Goal: Task Accomplishment & Management: Use online tool/utility

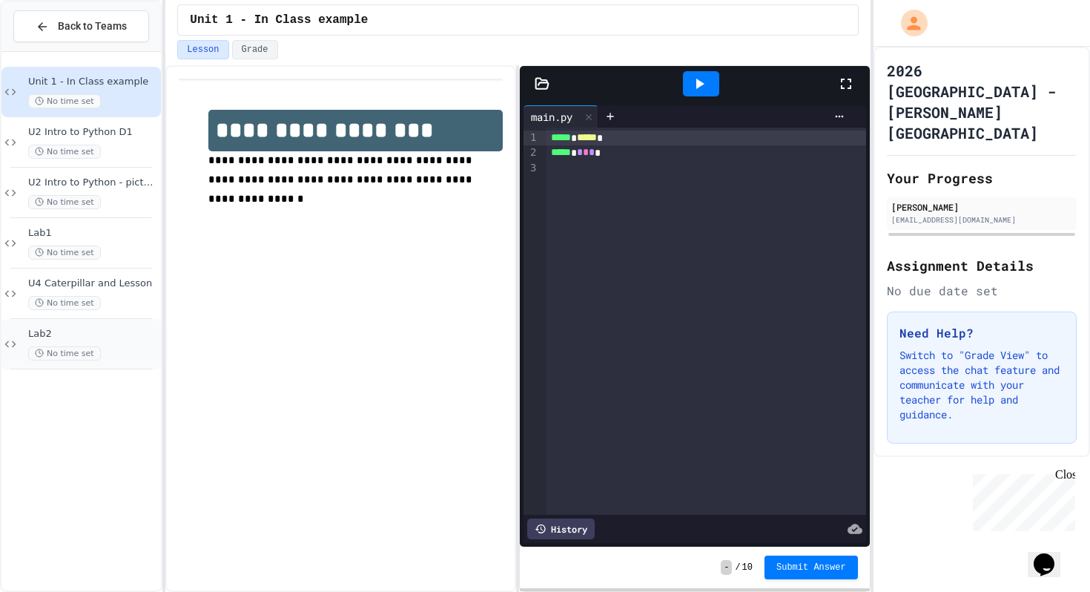
click at [72, 333] on span "Lab2" at bounding box center [93, 334] width 130 height 13
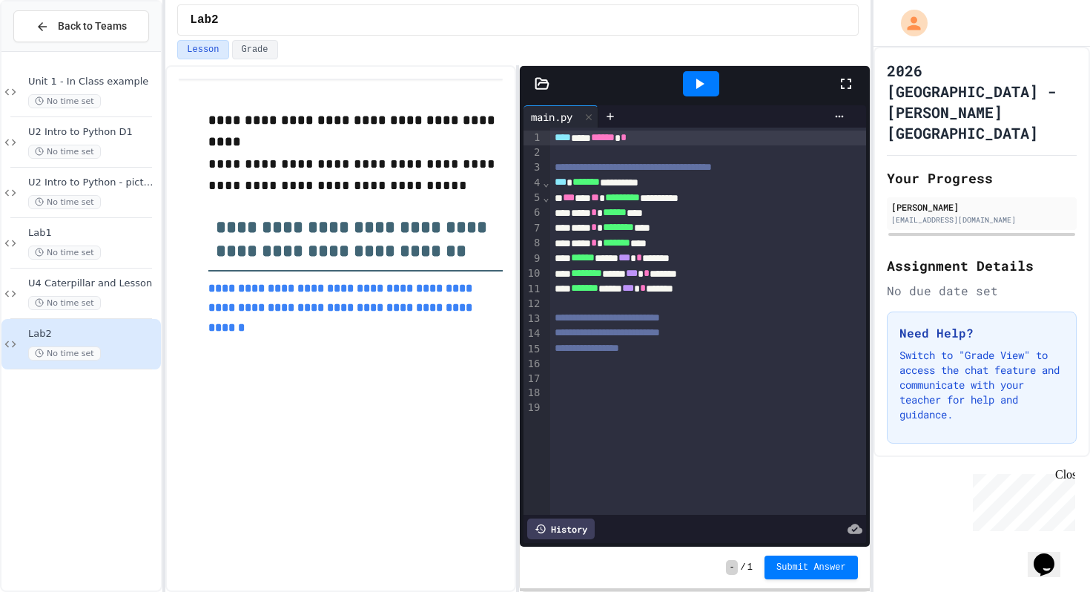
click at [537, 85] on icon at bounding box center [542, 83] width 15 height 15
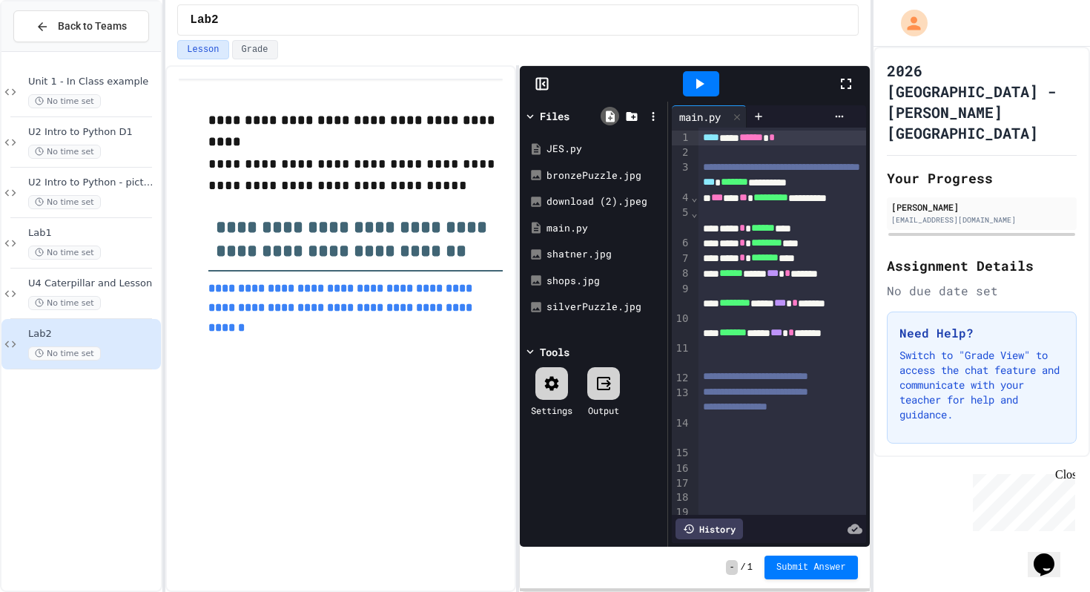
click at [610, 120] on icon at bounding box center [610, 116] width 9 height 11
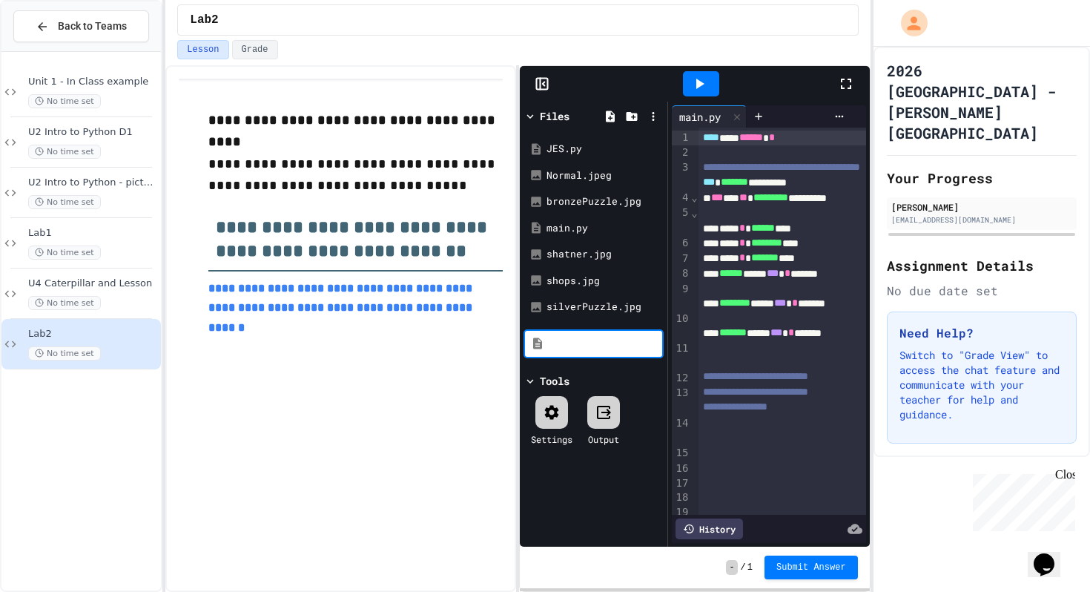
click at [582, 487] on div "Files JES.py Normal.jpeg bronzePuzzle.jpg main.py shatner.jpg shops.jpg silverP…" at bounding box center [594, 324] width 148 height 445
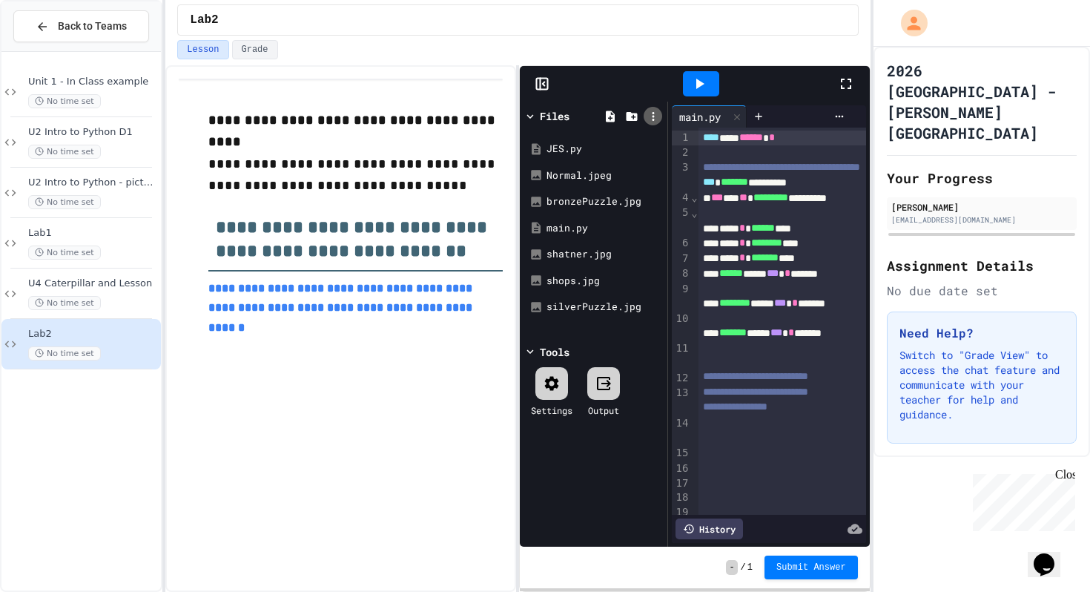
click at [645, 118] on div at bounding box center [653, 116] width 19 height 19
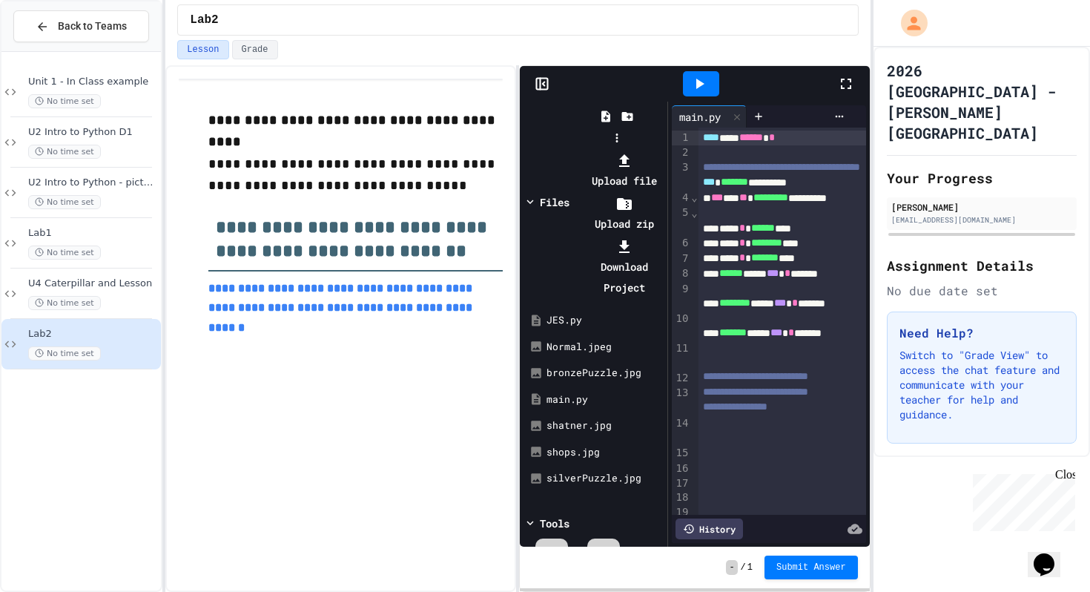
click at [664, 150] on li "Upload file" at bounding box center [624, 171] width 79 height 42
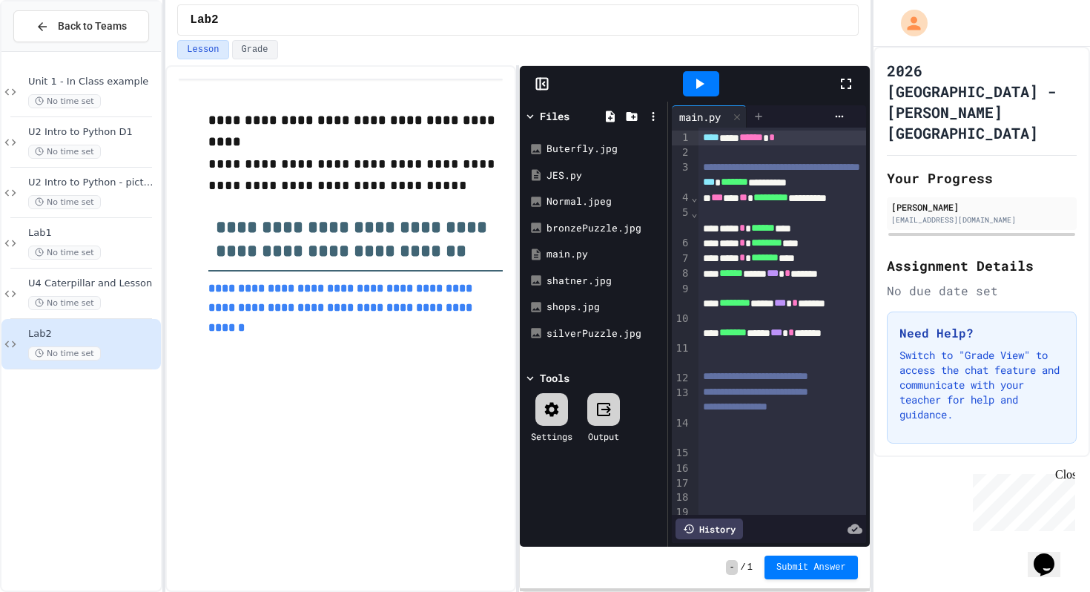
click at [765, 116] on icon at bounding box center [759, 117] width 12 height 12
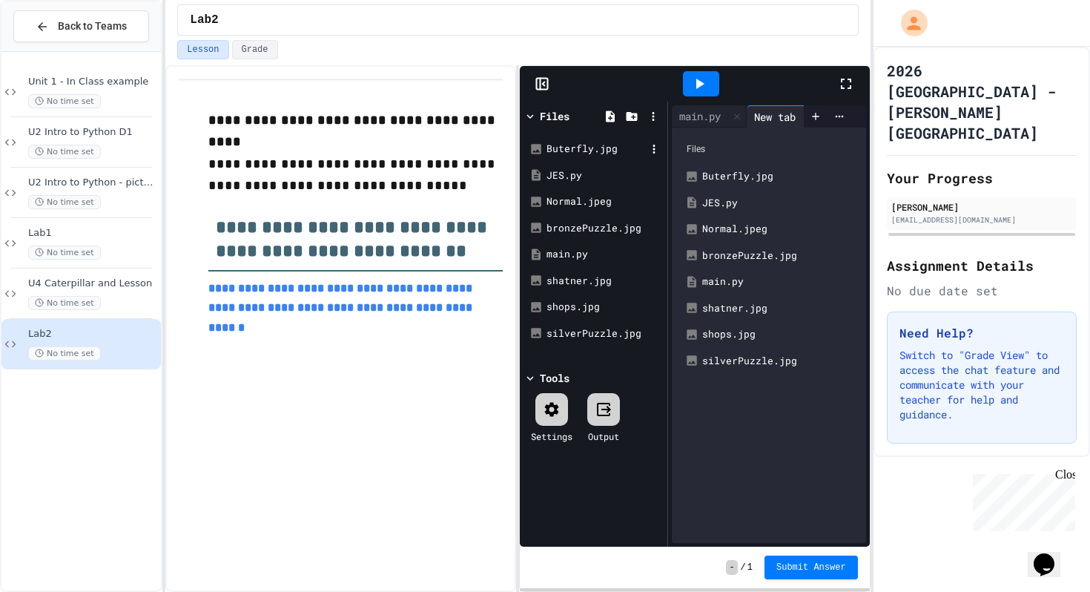
click at [584, 161] on div "Buterfly.jpg" at bounding box center [594, 149] width 140 height 27
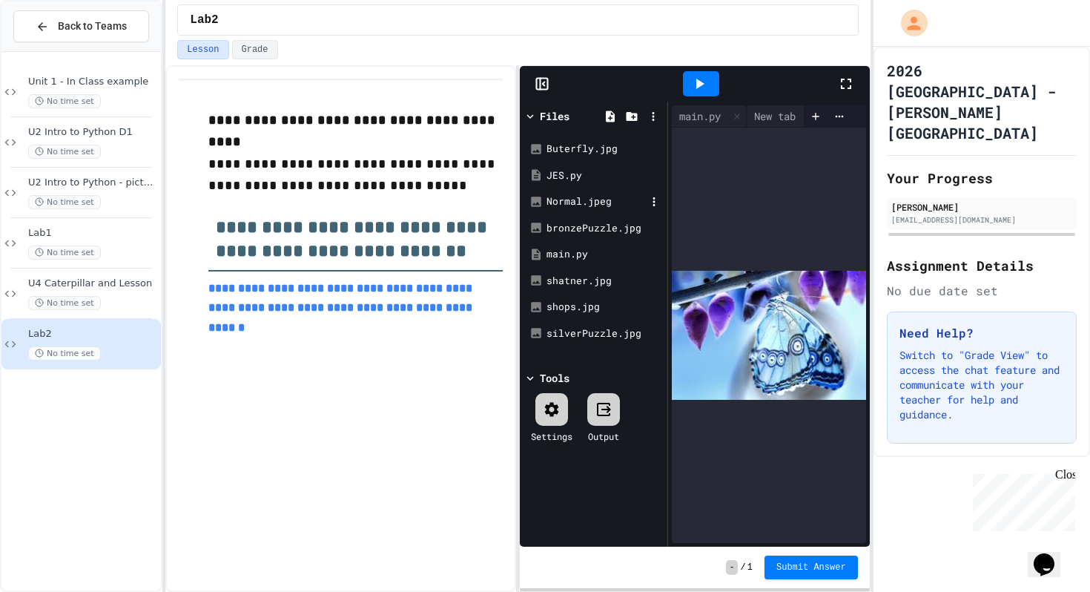
click at [582, 203] on div "Normal.jpeg" at bounding box center [596, 201] width 99 height 15
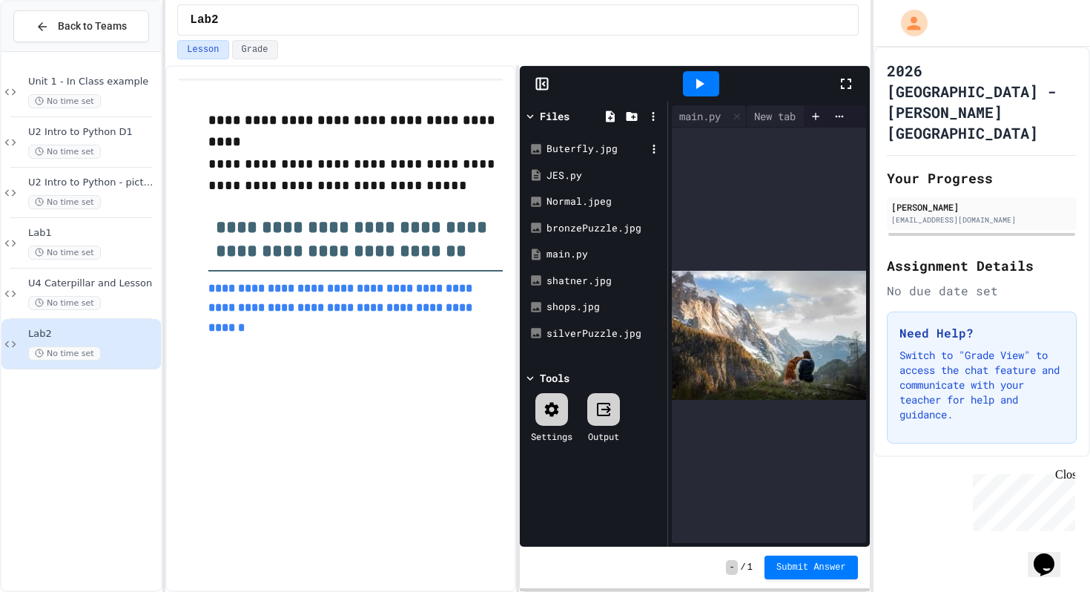
click at [600, 148] on div "Buterfly.jpg" at bounding box center [596, 149] width 99 height 15
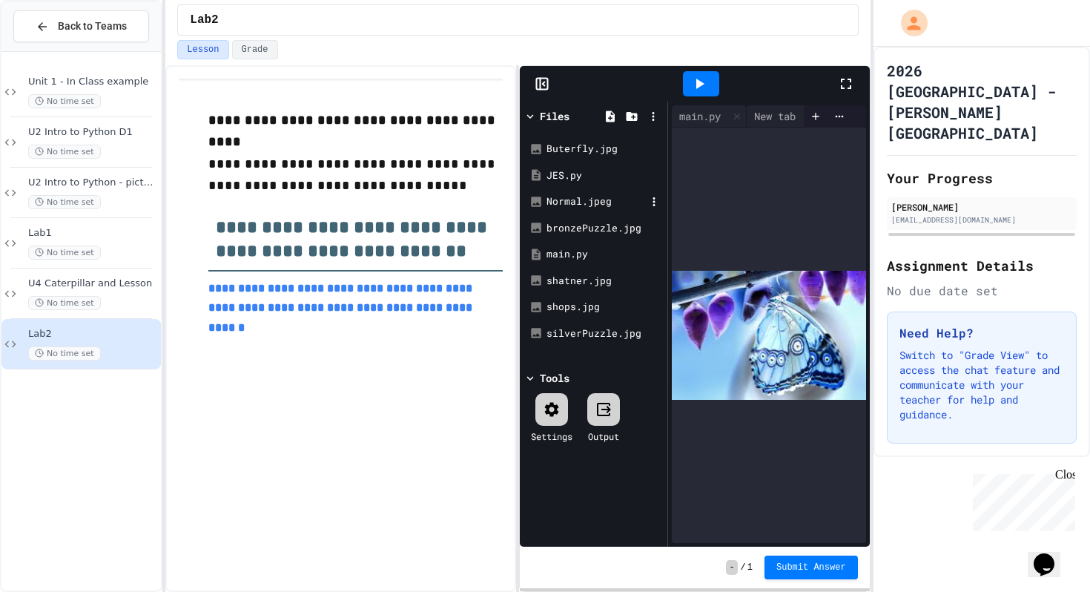
click at [582, 203] on div "Normal.jpeg" at bounding box center [596, 201] width 99 height 15
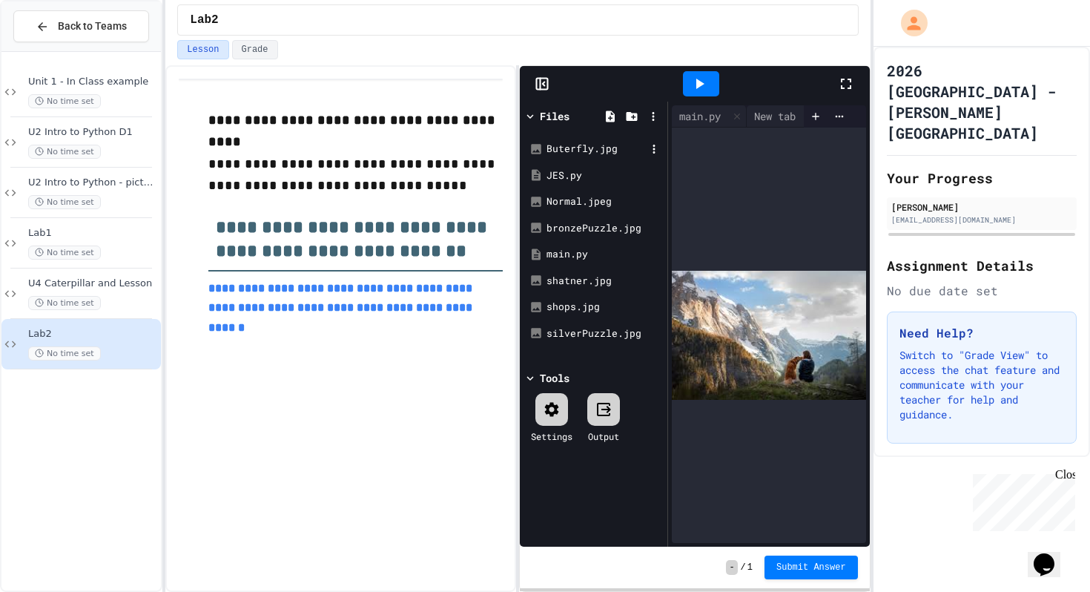
click at [572, 151] on div "Buterfly.jpg" at bounding box center [596, 149] width 99 height 15
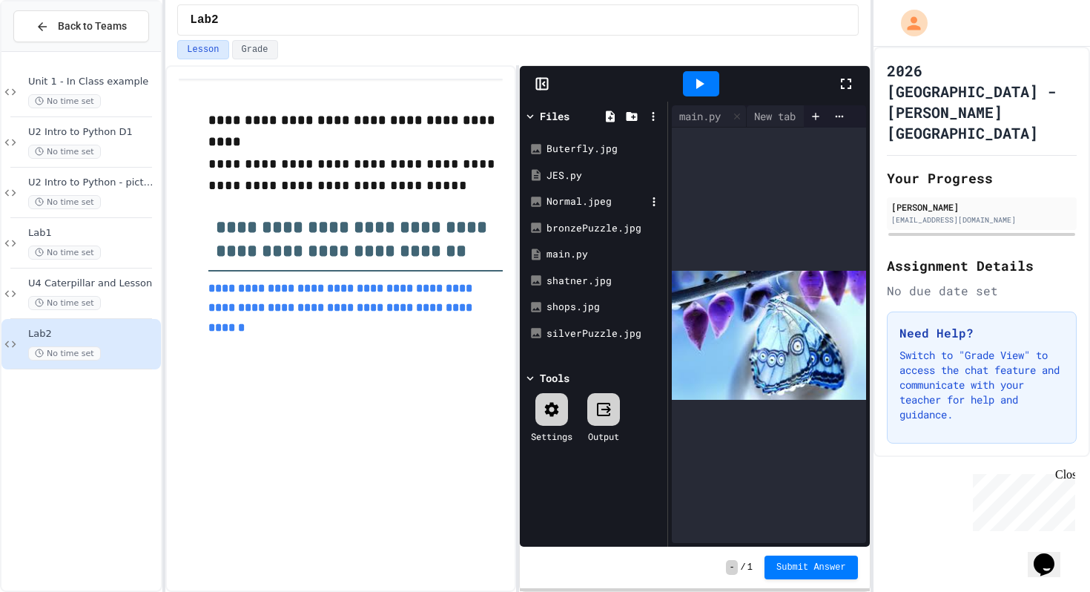
click at [590, 205] on div "Normal.jpeg" at bounding box center [596, 201] width 99 height 15
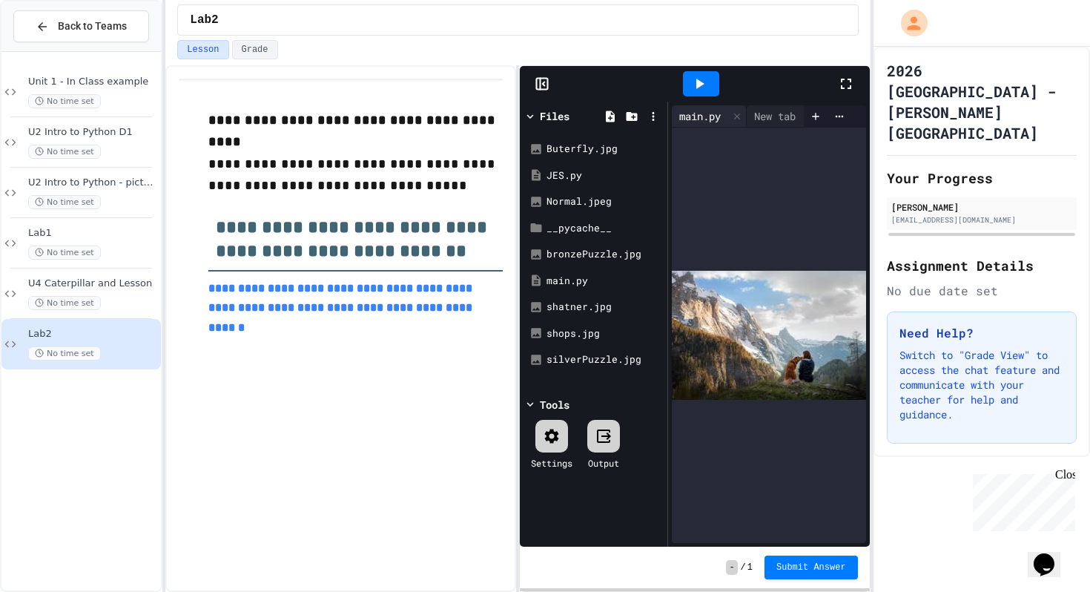
click at [691, 122] on div "main.py" at bounding box center [700, 116] width 56 height 16
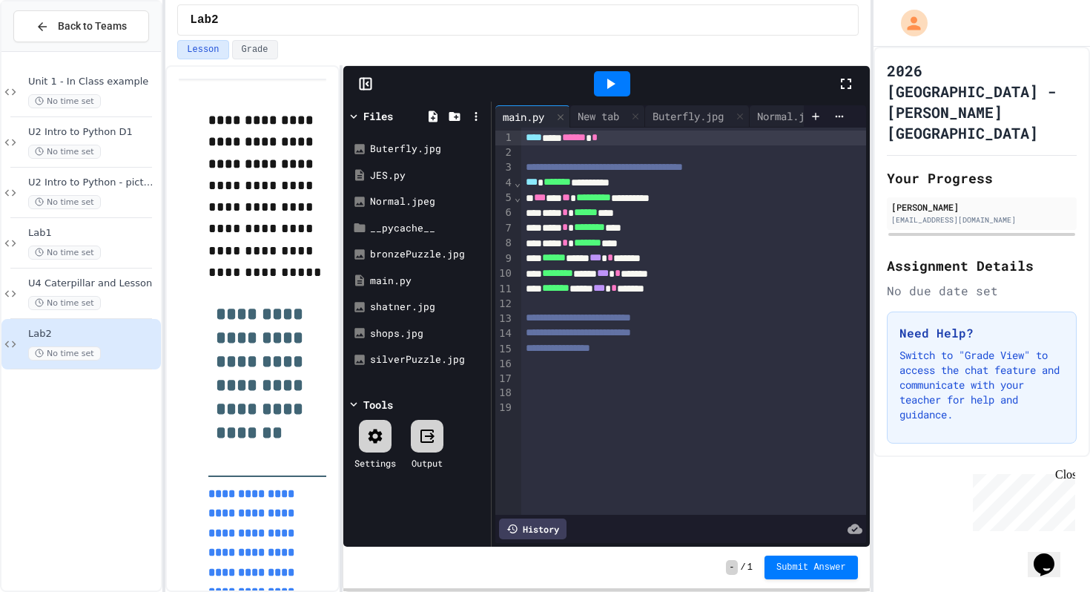
click at [341, 163] on div "**********" at bounding box center [517, 328] width 705 height 527
click at [637, 112] on icon at bounding box center [636, 116] width 10 height 10
click at [615, 88] on icon at bounding box center [611, 84] width 18 height 18
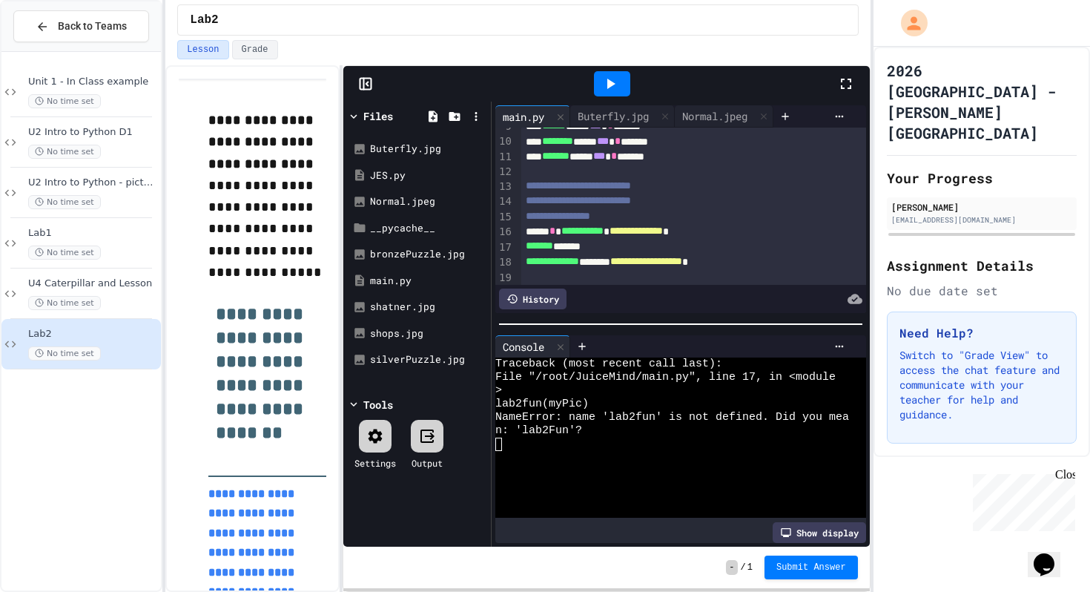
scroll to position [164, 0]
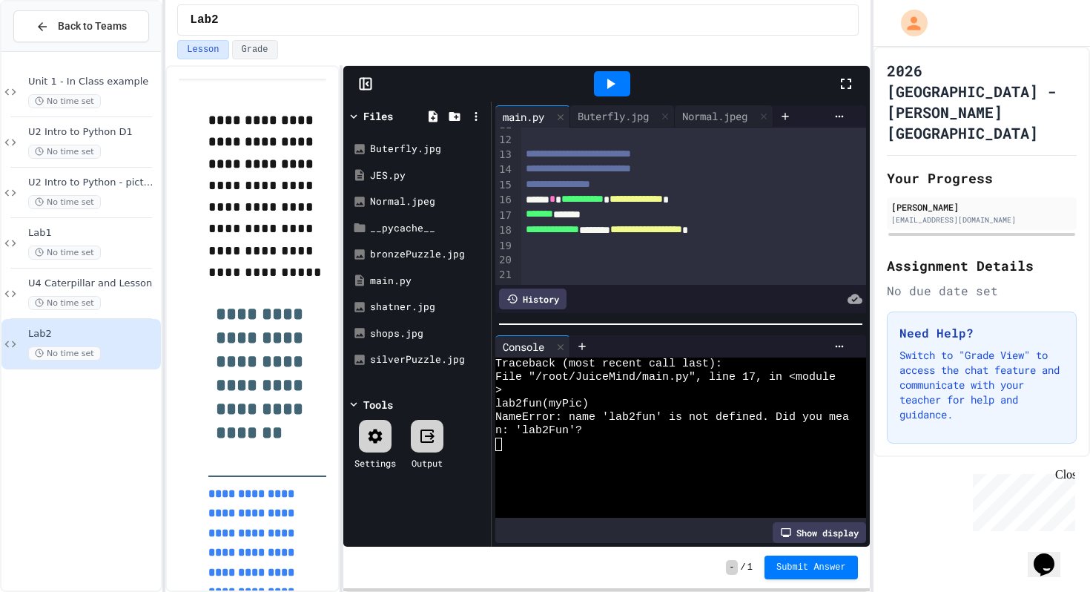
click at [605, 79] on icon at bounding box center [611, 84] width 18 height 18
click at [613, 85] on icon at bounding box center [611, 84] width 18 height 18
click at [617, 89] on icon at bounding box center [611, 84] width 18 height 18
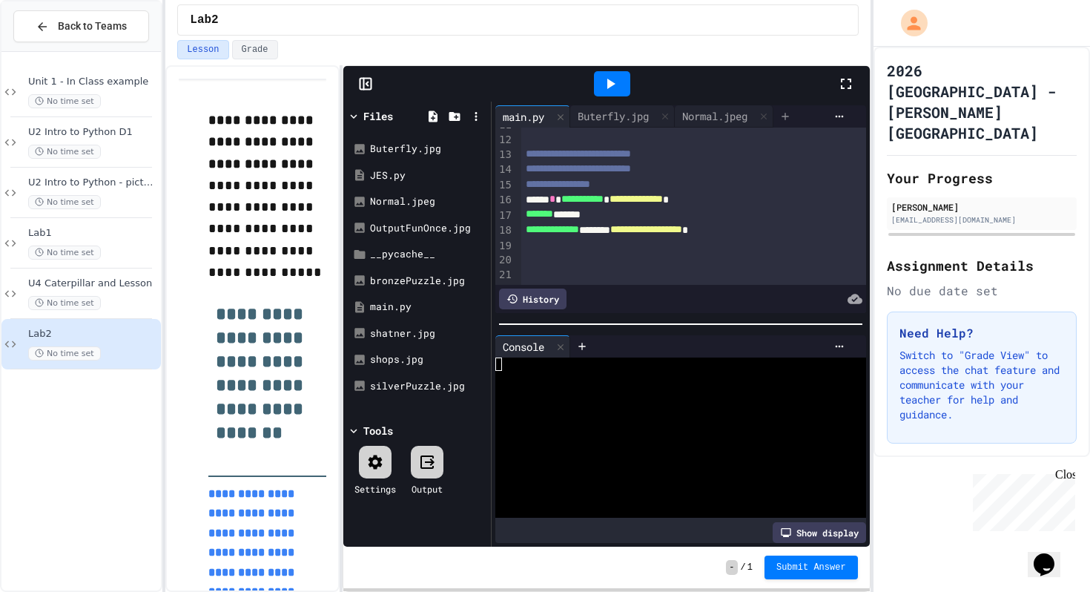
click at [792, 118] on icon at bounding box center [786, 117] width 12 height 12
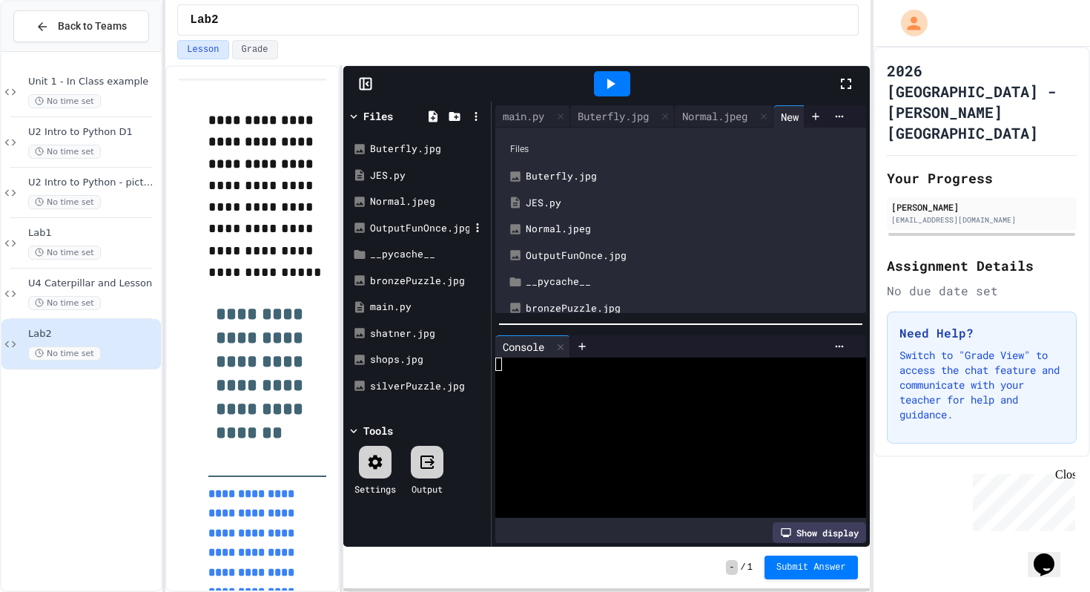
click at [427, 222] on div "OutputFunOnce.jpg" at bounding box center [419, 228] width 99 height 15
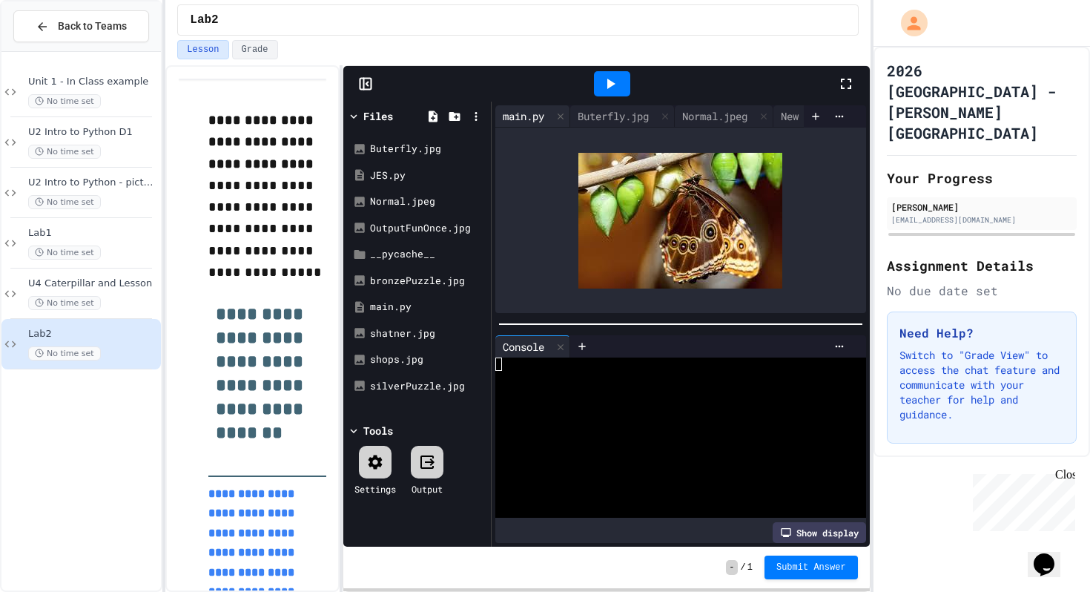
click at [516, 113] on div "main.py" at bounding box center [524, 116] width 56 height 16
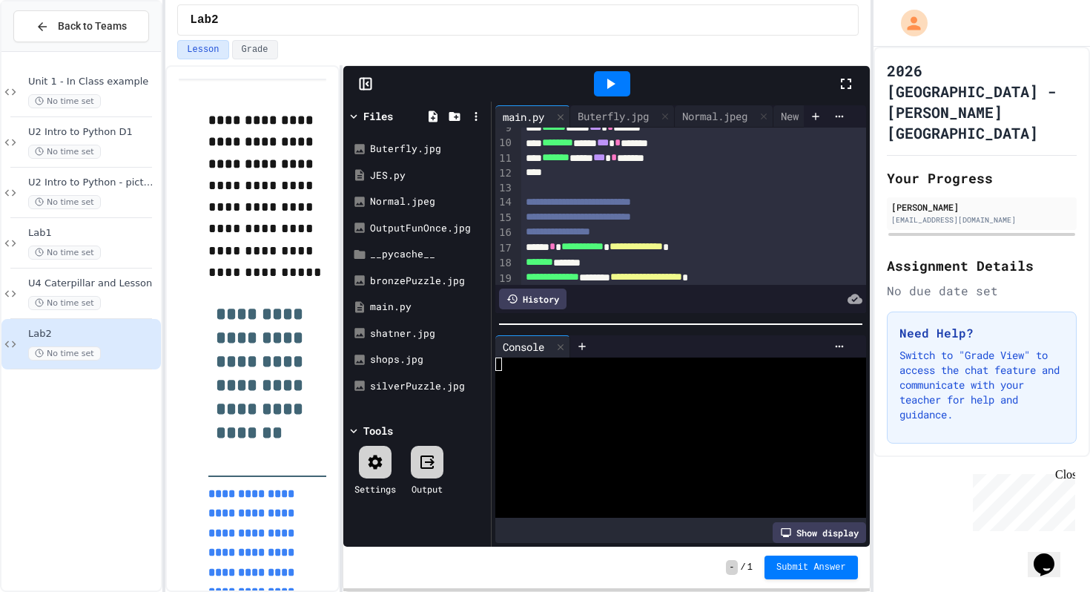
scroll to position [179, 0]
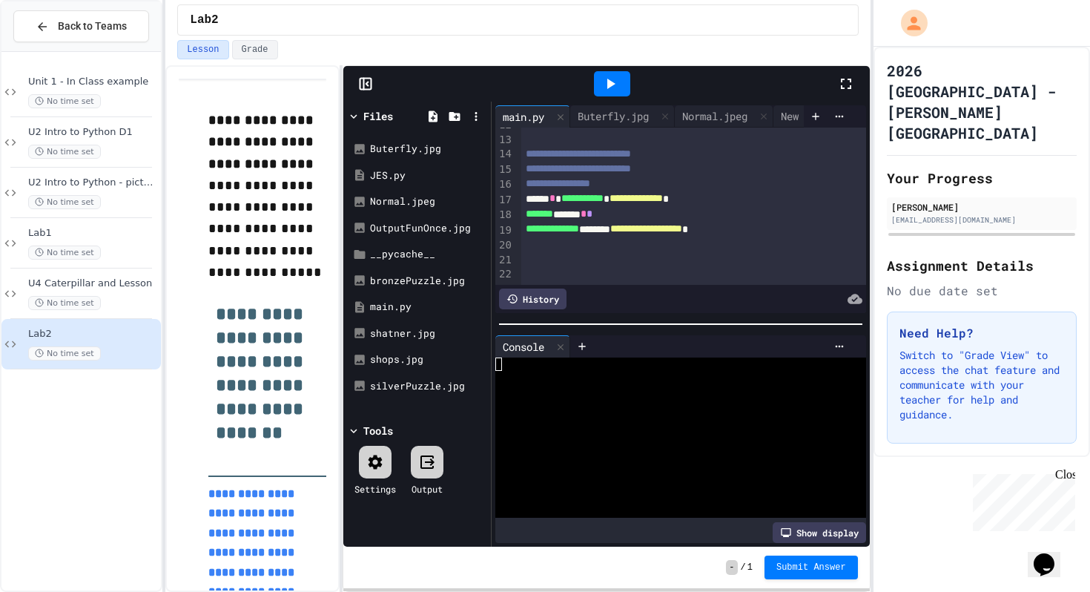
click at [613, 94] on div at bounding box center [612, 83] width 36 height 25
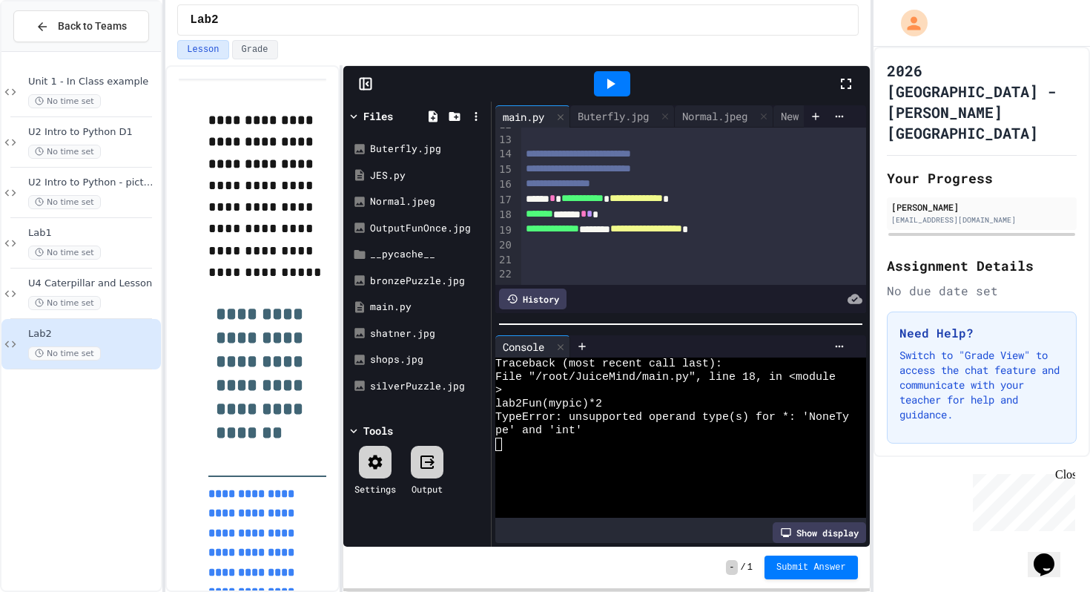
click at [612, 88] on icon at bounding box center [611, 84] width 18 height 18
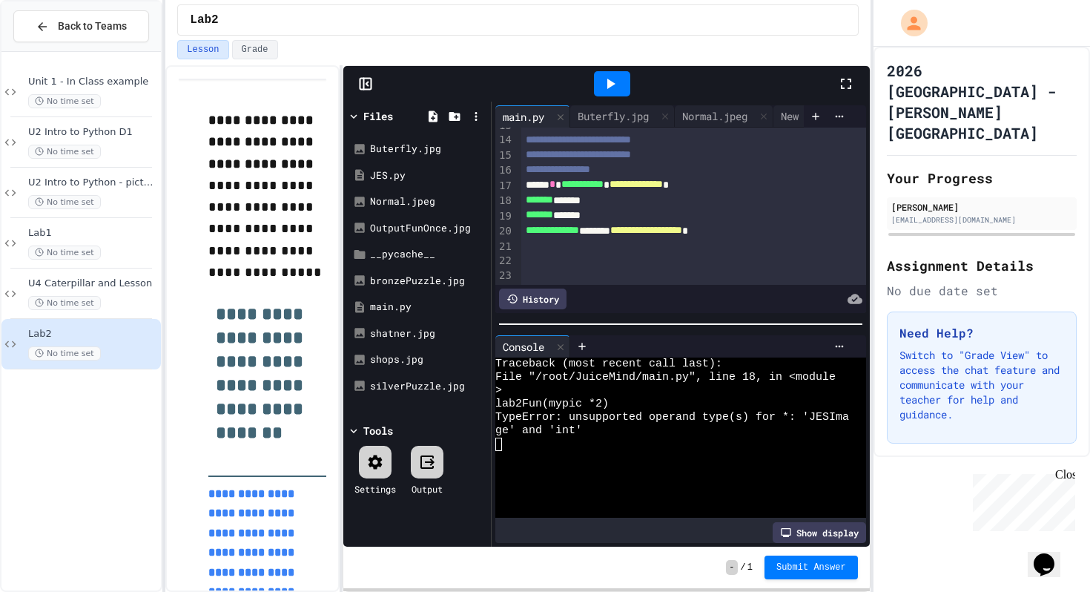
click at [616, 90] on icon at bounding box center [611, 84] width 18 height 18
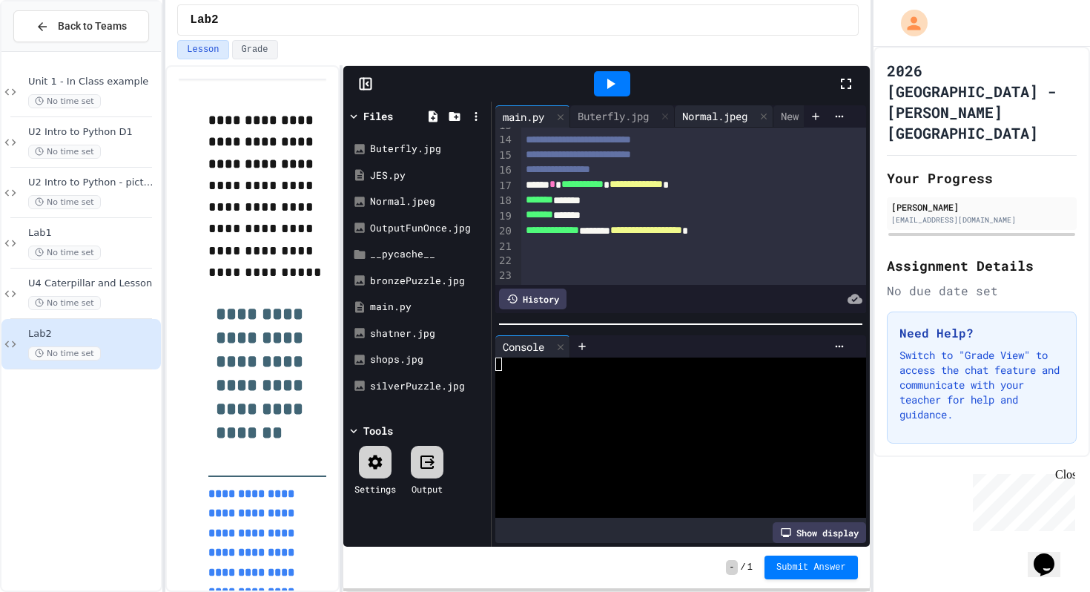
scroll to position [0, 195]
click at [713, 111] on div "OutputFunOnce.jpg" at bounding box center [728, 116] width 116 height 16
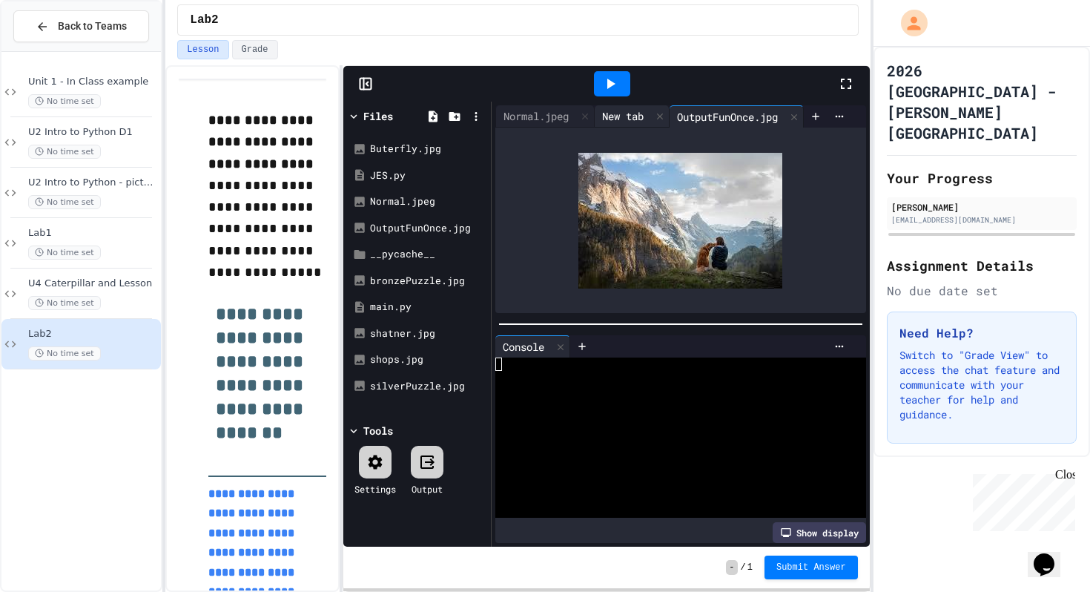
click at [616, 120] on div "New tab" at bounding box center [623, 116] width 56 height 16
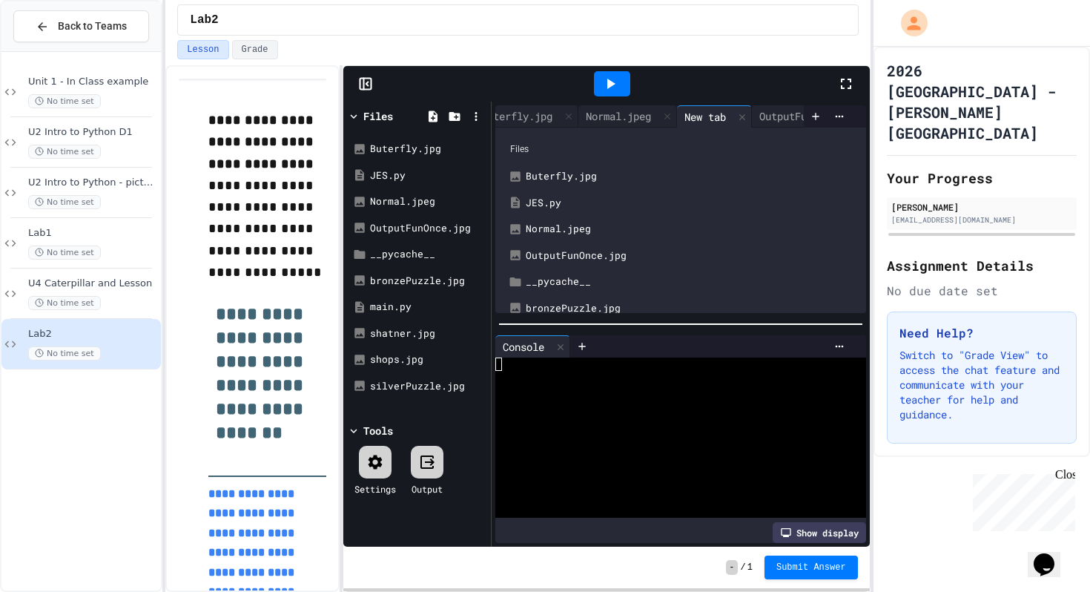
scroll to position [0, 0]
click at [515, 113] on div "main.py" at bounding box center [524, 116] width 56 height 16
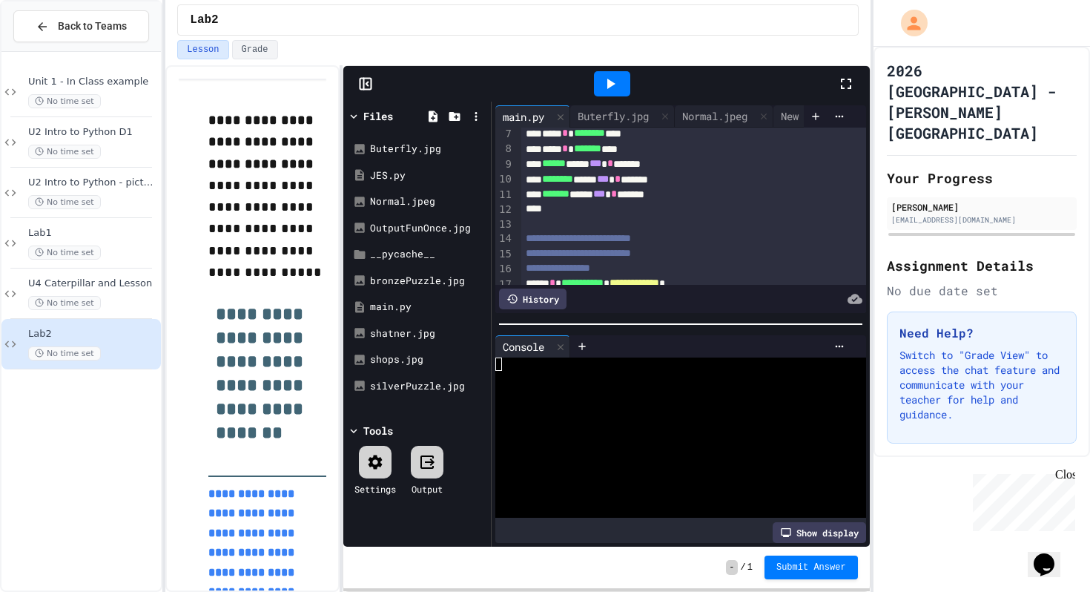
scroll to position [194, 0]
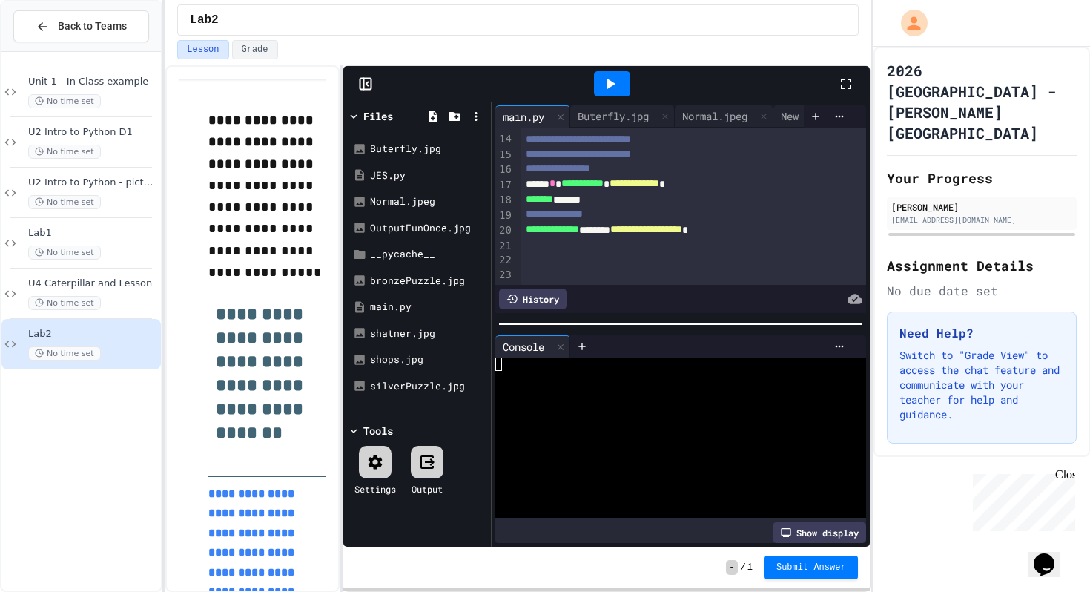
click at [622, 89] on div at bounding box center [612, 83] width 36 height 25
click at [723, 112] on div "OutputFunOnce.jpg" at bounding box center [728, 116] width 116 height 16
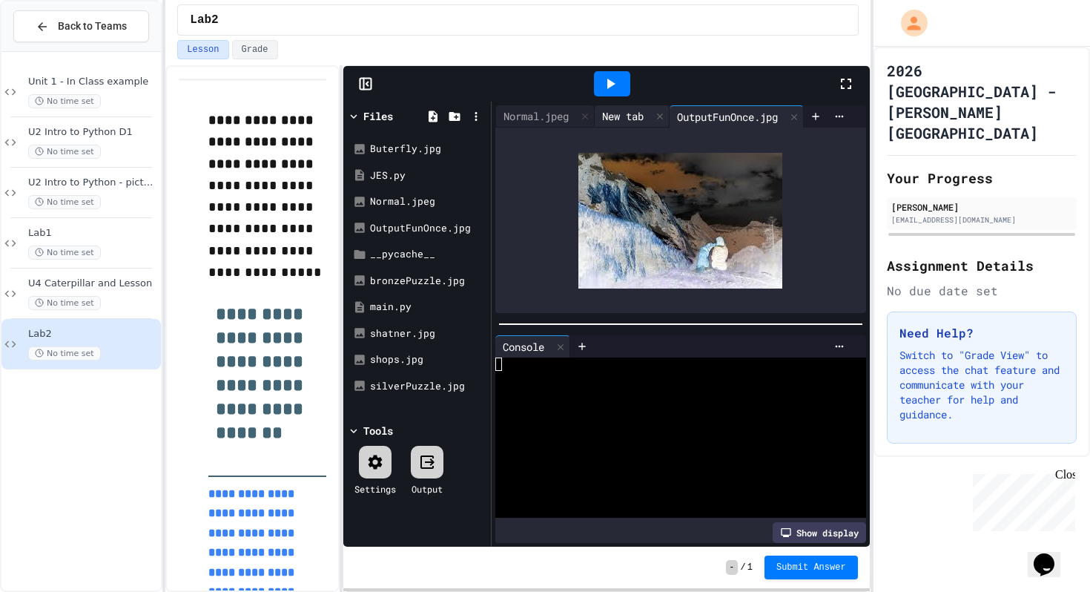
click at [611, 119] on div "New tab" at bounding box center [623, 116] width 56 height 16
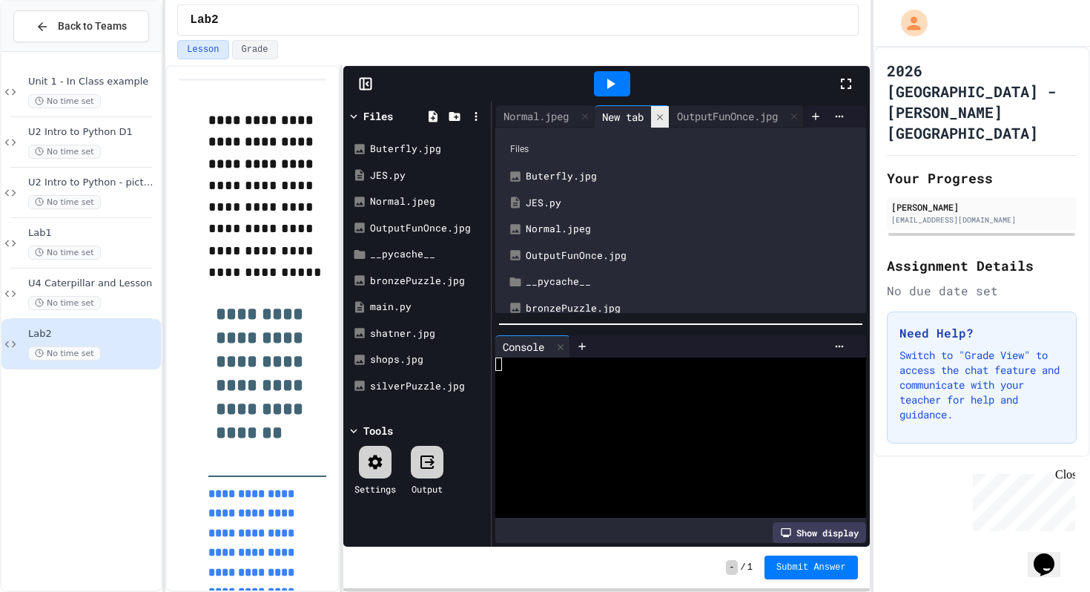
click at [655, 112] on icon at bounding box center [660, 117] width 10 height 10
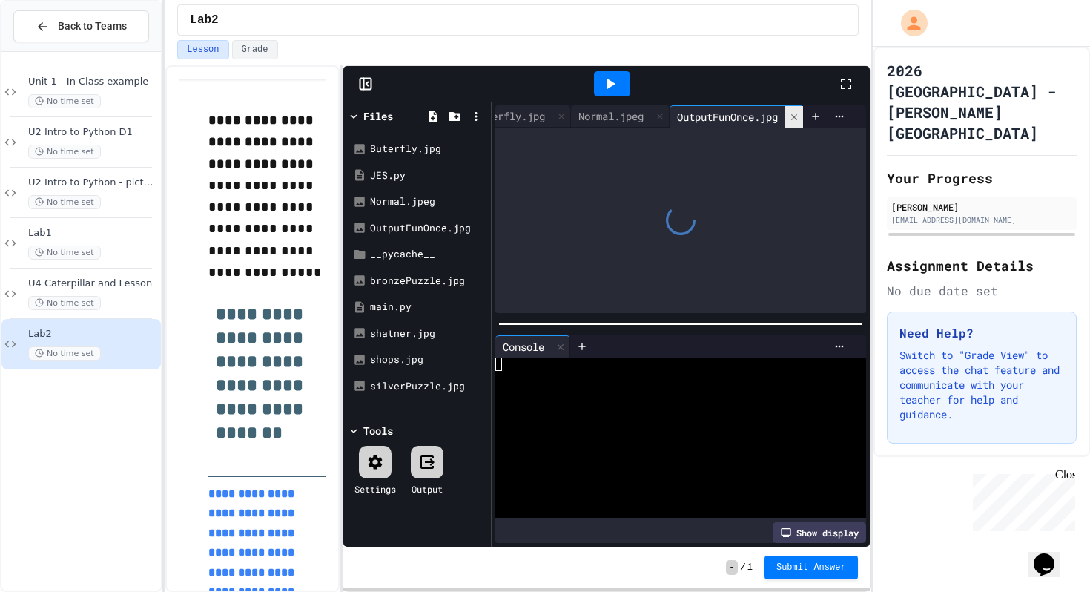
scroll to position [0, 118]
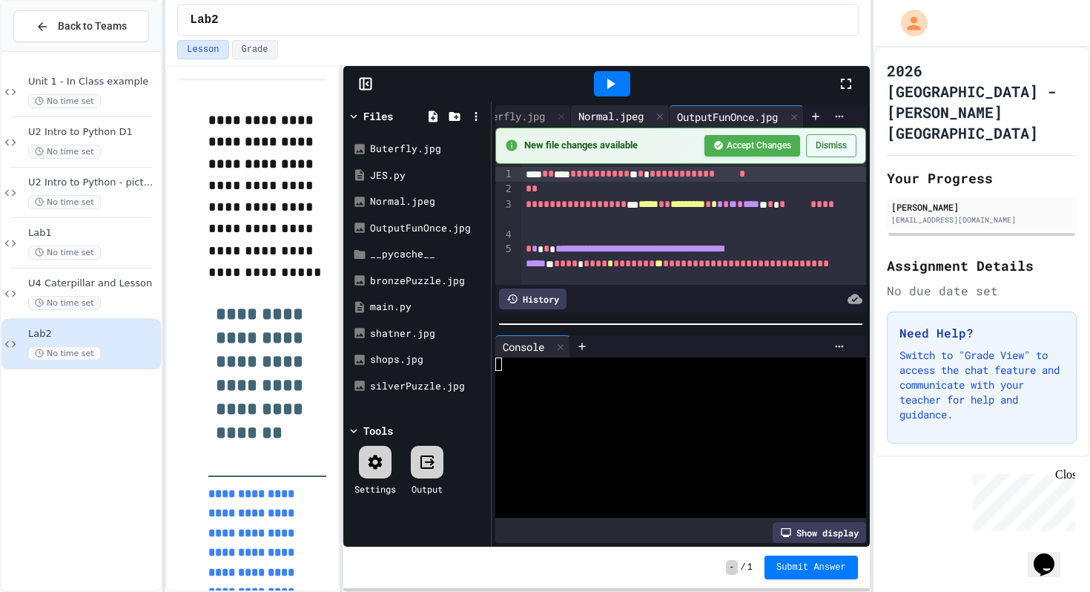
click at [613, 118] on div "Normal.jpeg" at bounding box center [611, 116] width 80 height 16
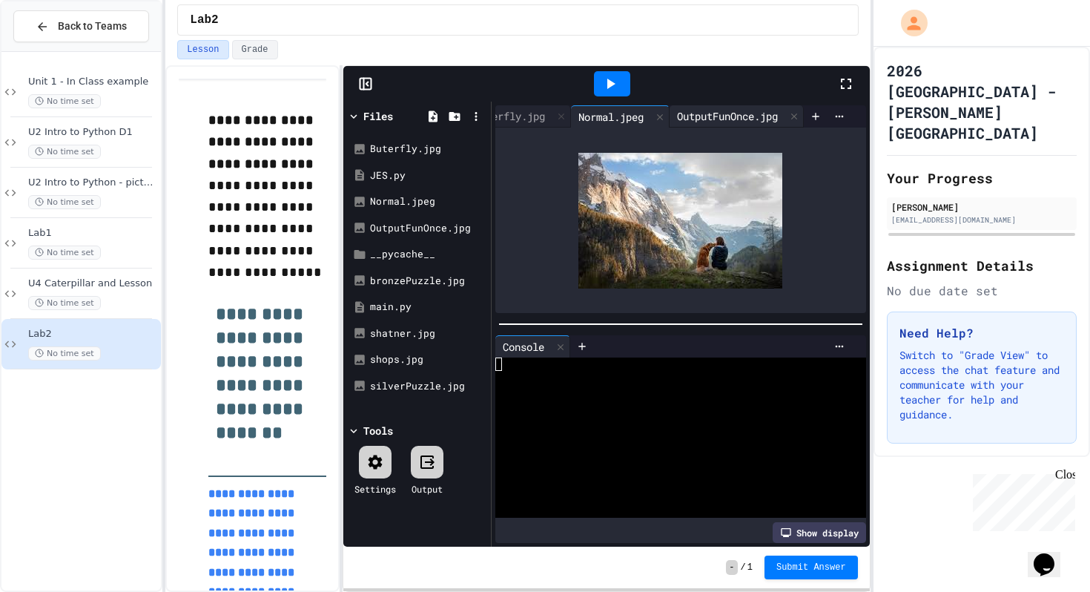
click at [677, 113] on div "OutputFunOnce.jpg" at bounding box center [728, 116] width 116 height 16
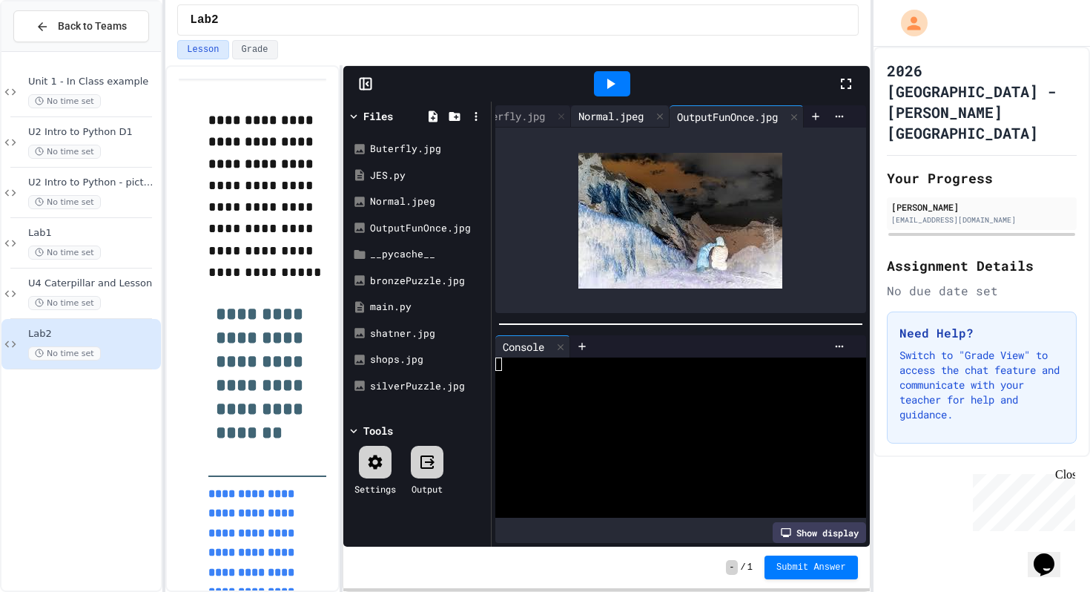
click at [628, 116] on div "Normal.jpeg" at bounding box center [611, 116] width 80 height 16
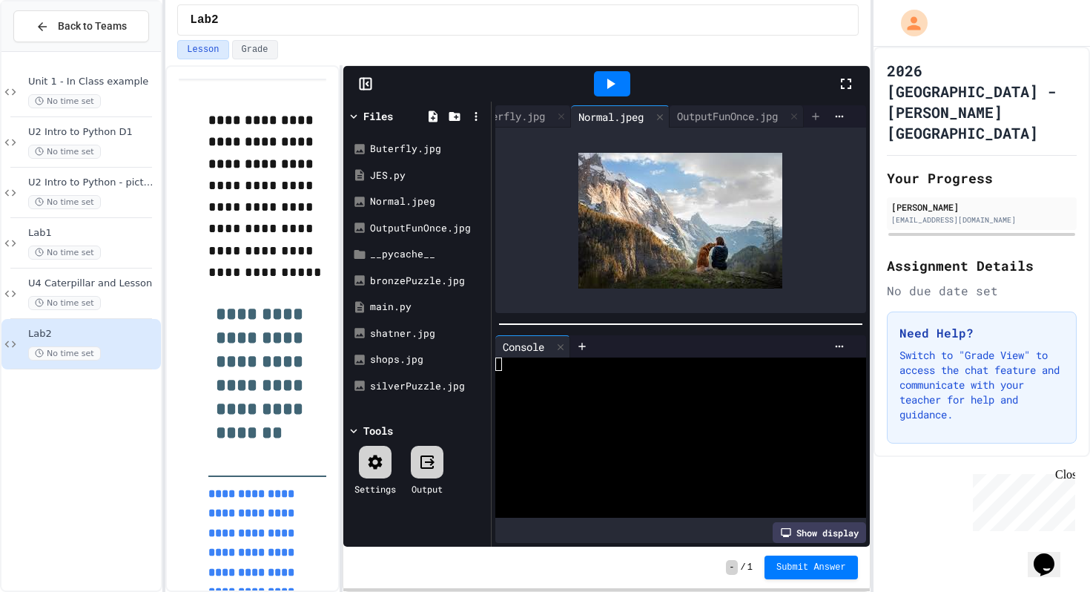
click at [806, 118] on div at bounding box center [816, 116] width 24 height 22
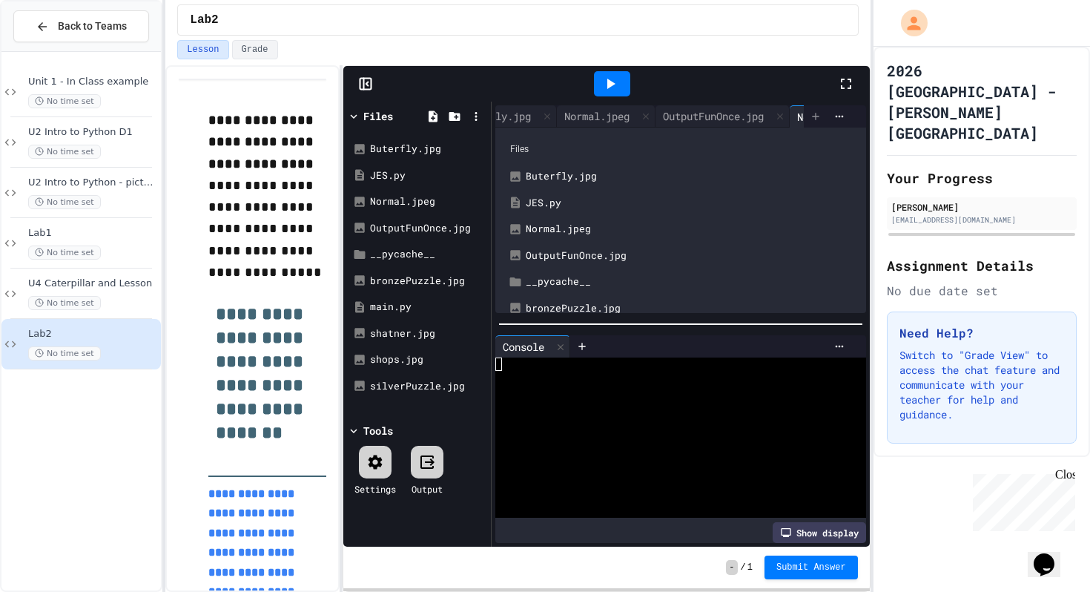
click at [812, 117] on icon at bounding box center [816, 117] width 12 height 12
click at [613, 113] on div "Normal.jpeg" at bounding box center [597, 116] width 80 height 16
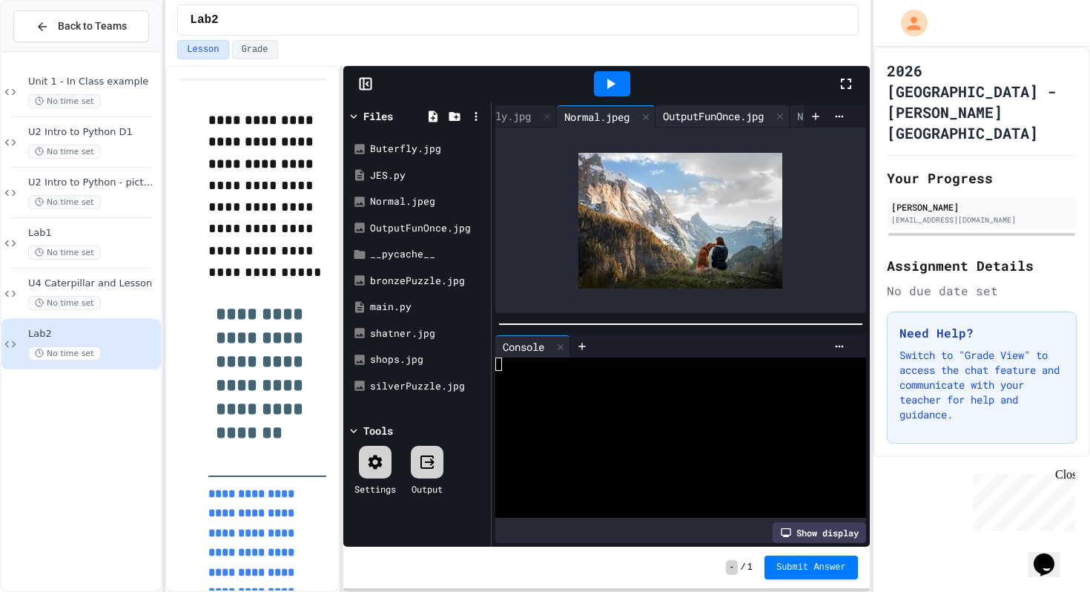
scroll to position [0, 272]
click at [717, 114] on icon at bounding box center [720, 116] width 6 height 6
click at [790, 111] on icon at bounding box center [794, 116] width 10 height 10
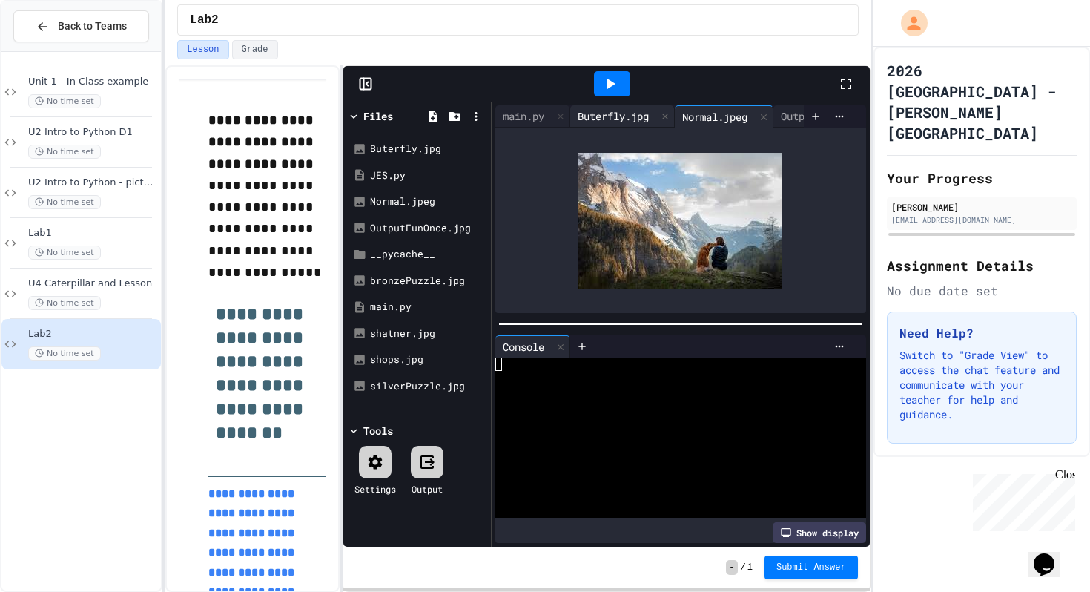
click at [615, 111] on div "Buterfly.jpg" at bounding box center [613, 116] width 86 height 16
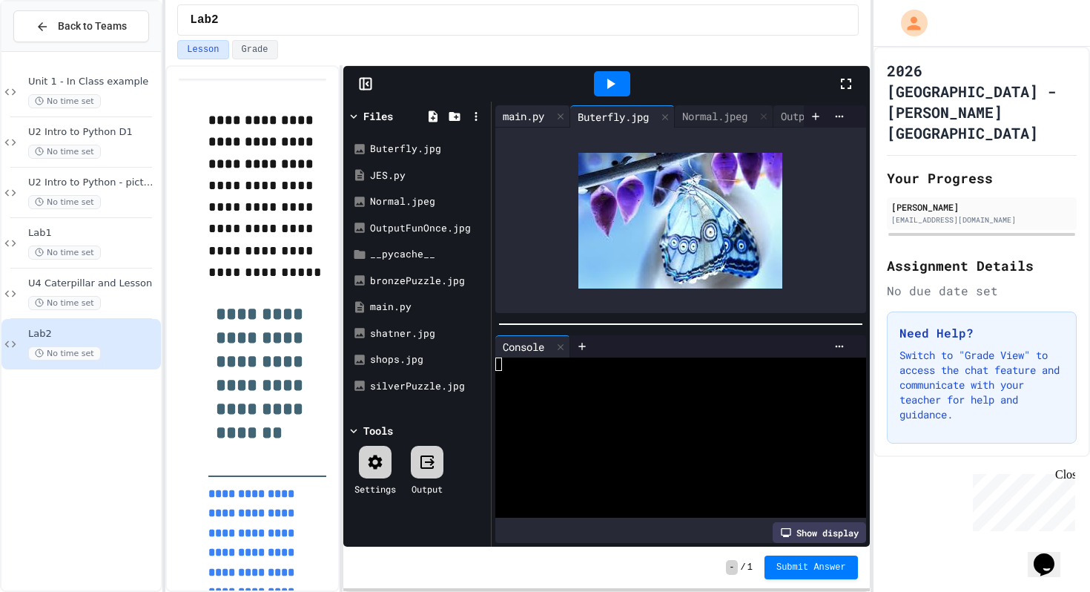
click at [537, 116] on div "main.py" at bounding box center [524, 116] width 56 height 16
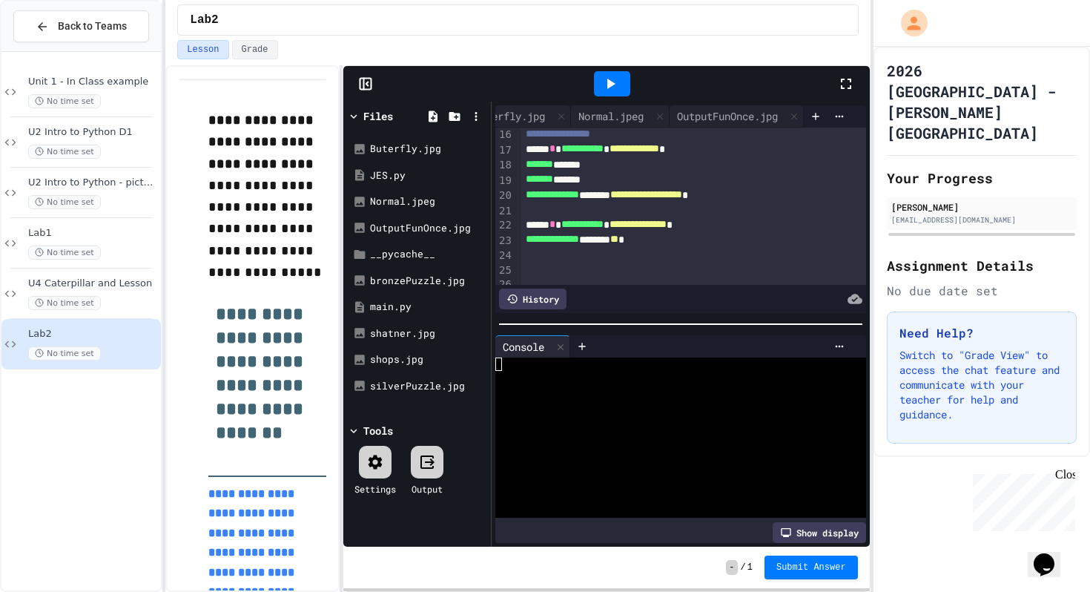
scroll to position [227, 0]
click at [612, 83] on icon at bounding box center [612, 84] width 8 height 10
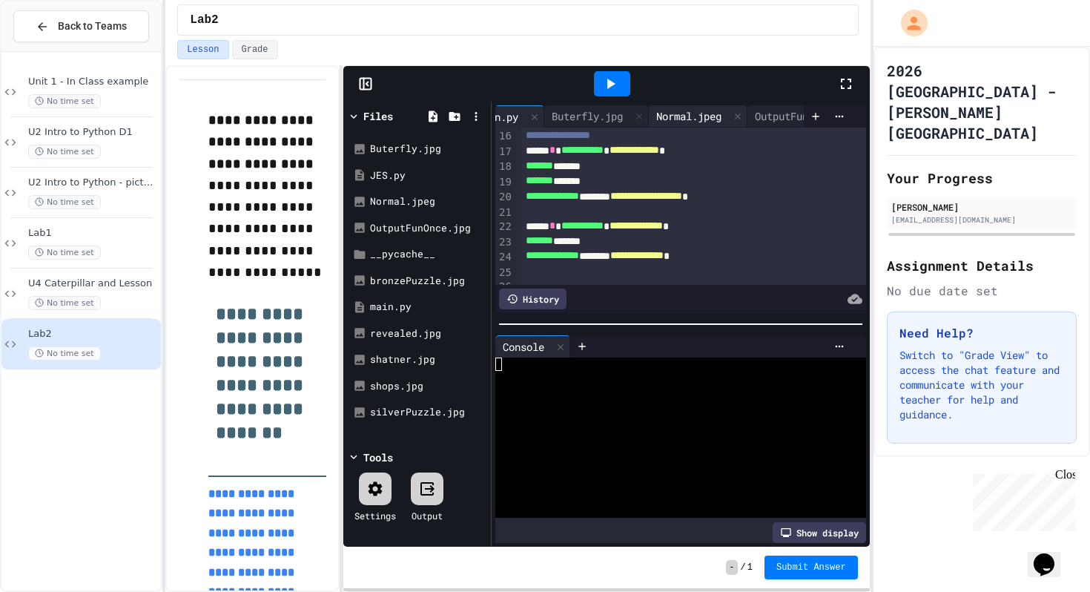
scroll to position [0, 0]
click at [614, 109] on div "Buterfly.jpg" at bounding box center [613, 116] width 86 height 16
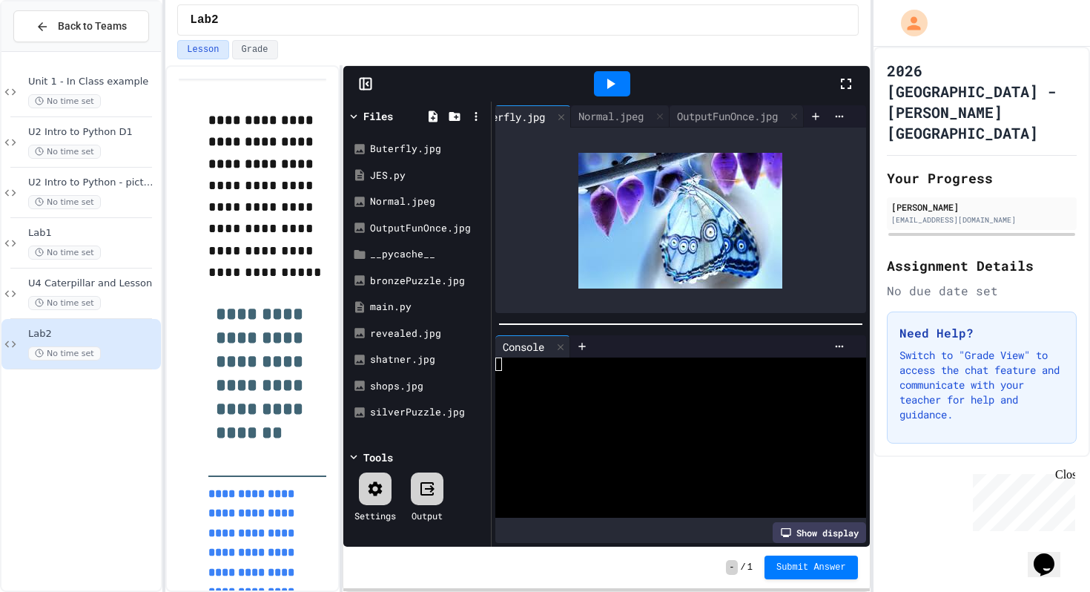
scroll to position [0, 118]
click at [730, 109] on div "OutputFunOnce.jpg" at bounding box center [728, 116] width 116 height 16
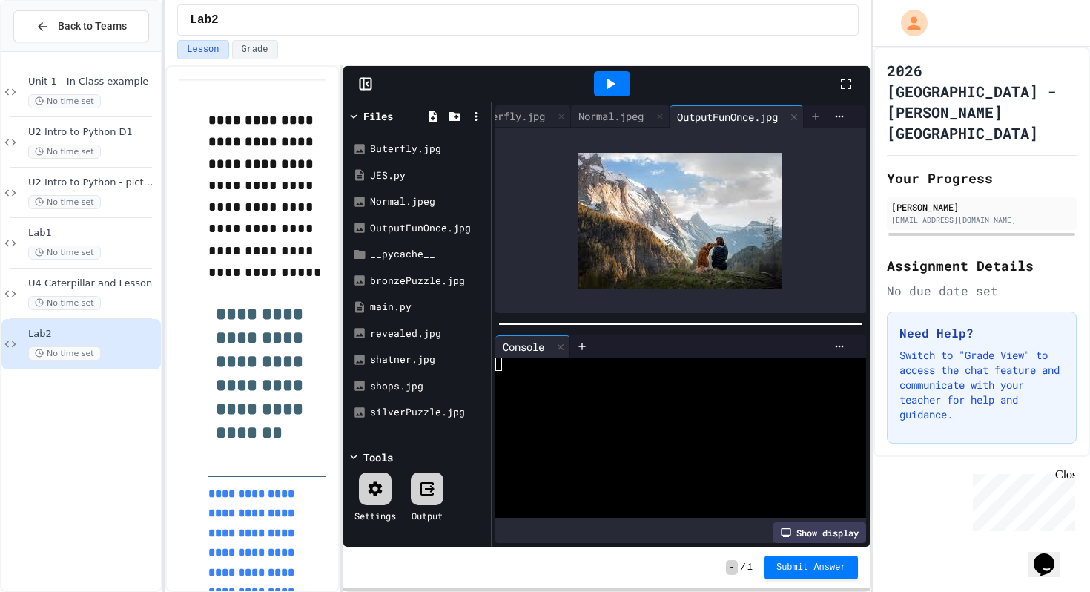
click at [815, 113] on icon at bounding box center [815, 116] width 7 height 7
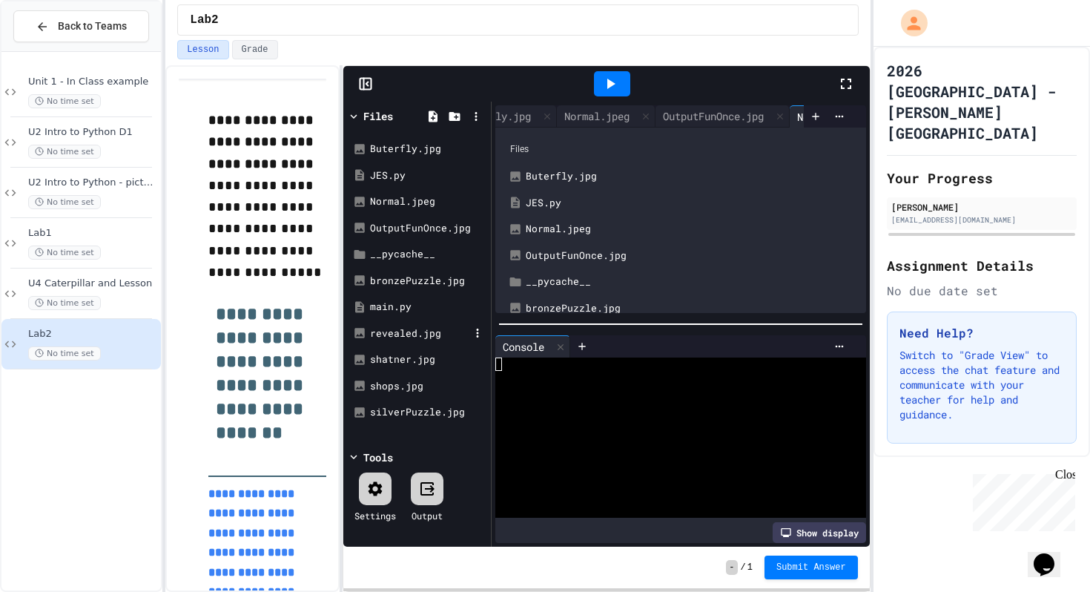
click at [397, 331] on div "revealed.jpg" at bounding box center [419, 333] width 99 height 15
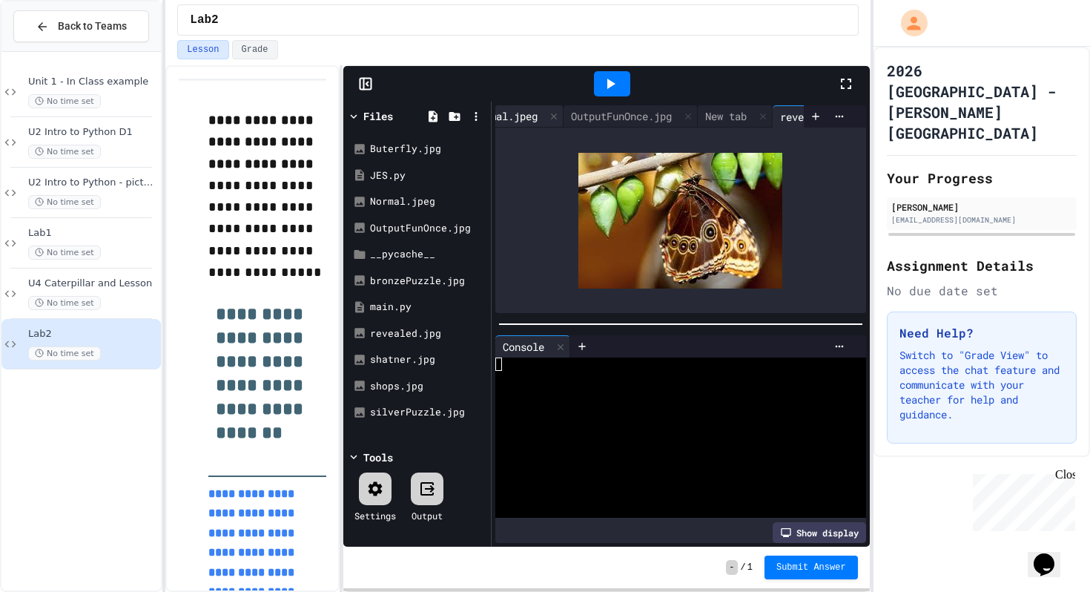
scroll to position [0, 303]
click at [687, 115] on icon at bounding box center [690, 116] width 6 height 6
click at [530, 111] on div "main.py" at bounding box center [524, 116] width 56 height 16
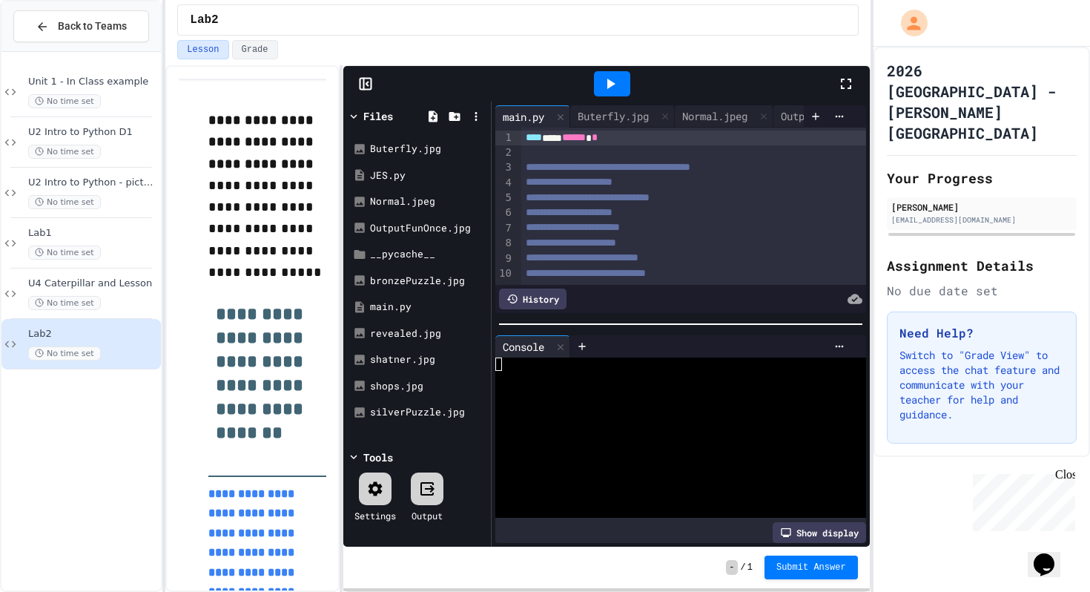
scroll to position [313, 0]
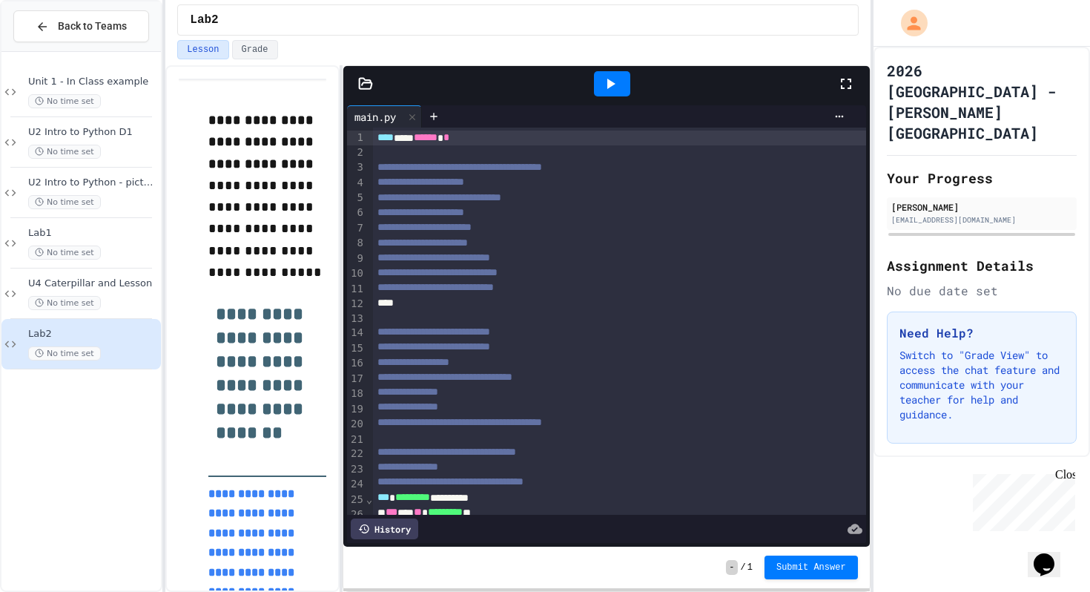
scroll to position [83, 0]
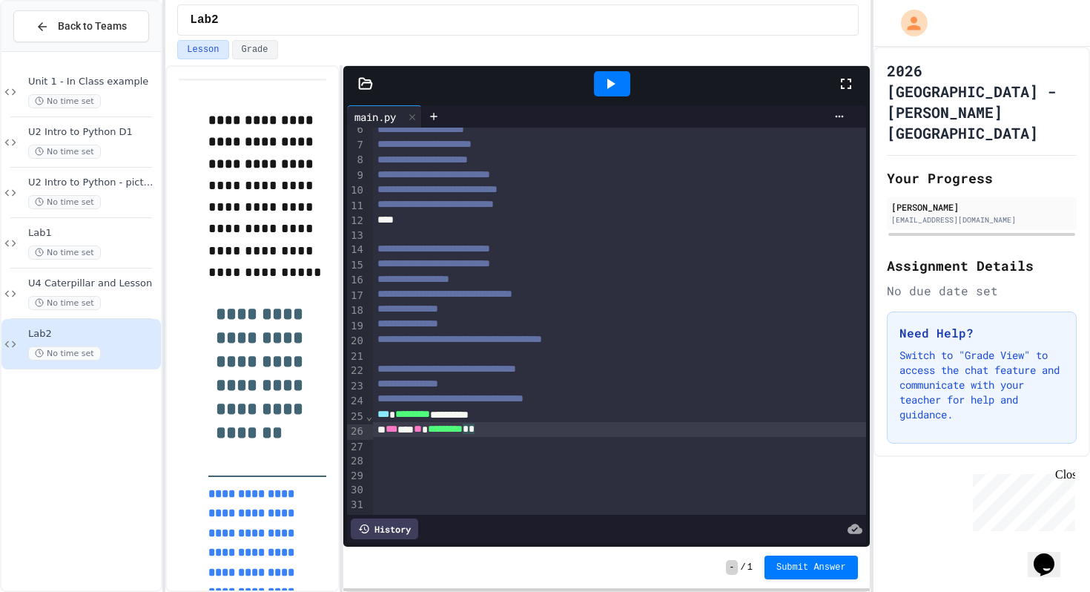
click at [526, 430] on div "*** * ** ********* * *" at bounding box center [619, 429] width 493 height 15
click at [845, 86] on icon at bounding box center [847, 84] width 18 height 18
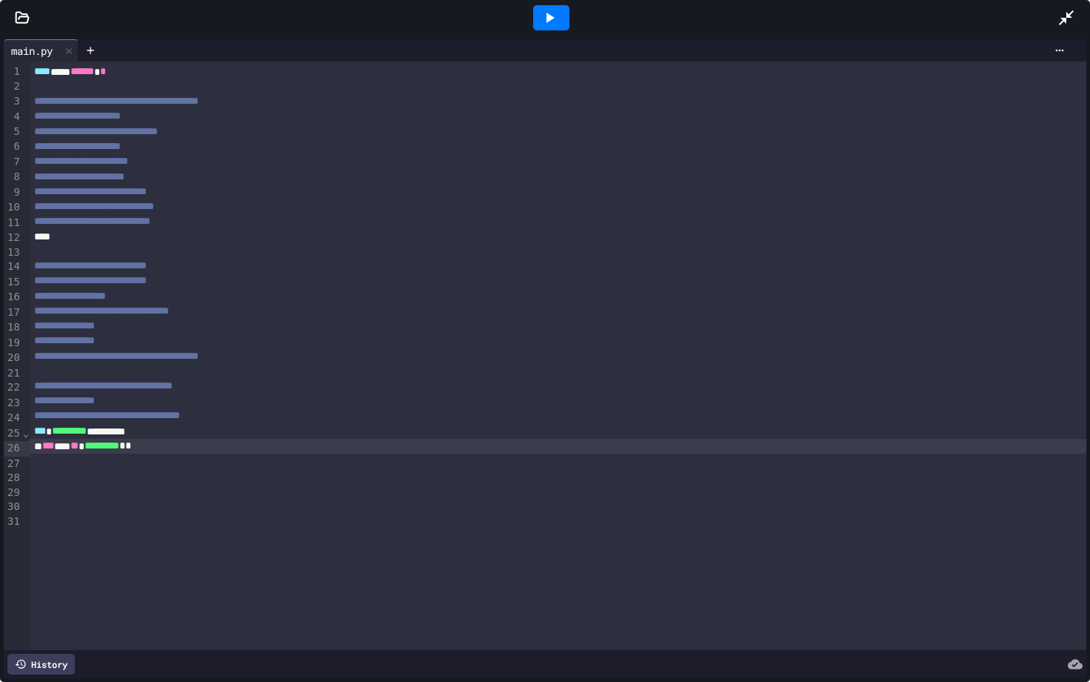
click at [1069, 22] on icon at bounding box center [1067, 18] width 18 height 18
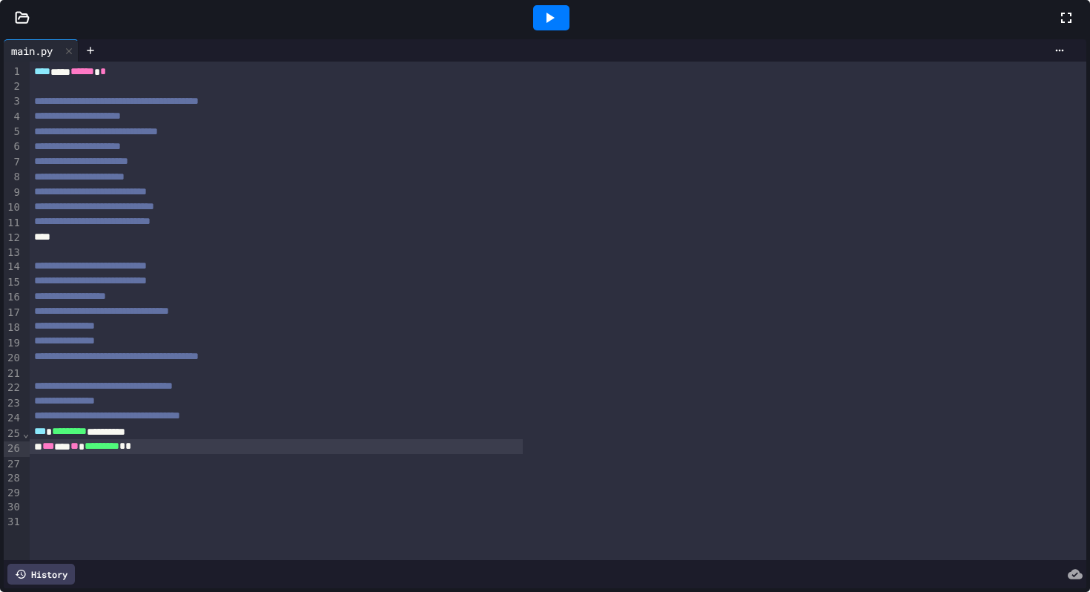
scroll to position [83, 0]
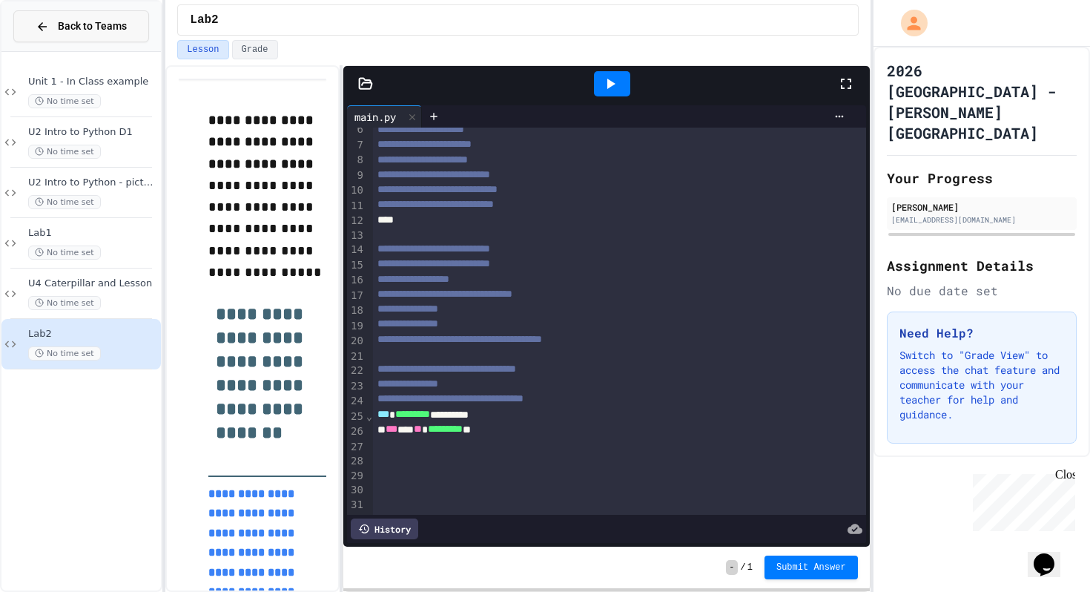
click at [73, 24] on span "Back to Teams" at bounding box center [92, 27] width 69 height 16
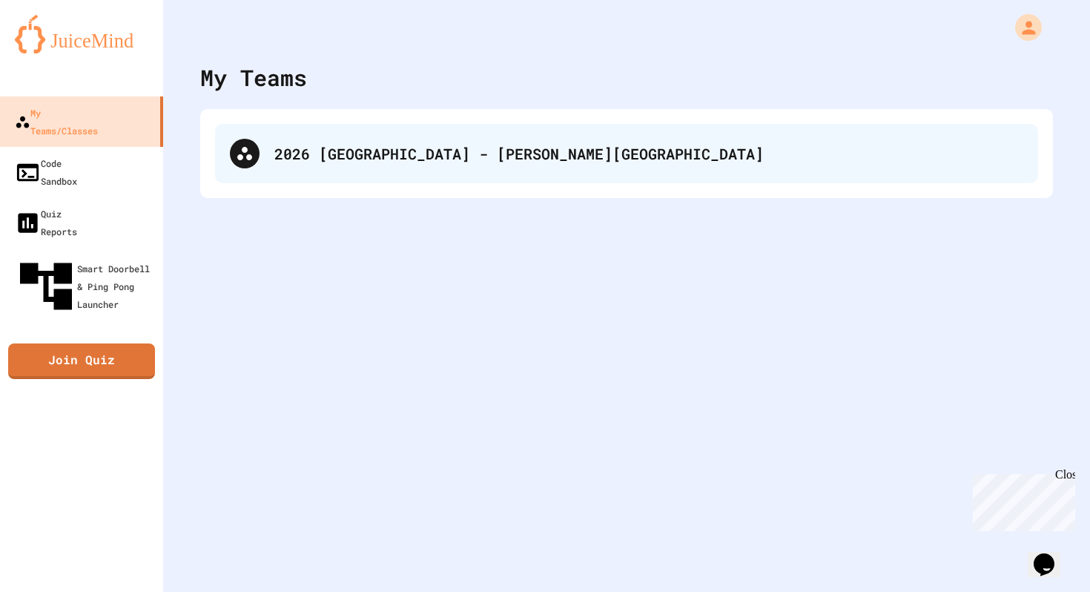
click at [262, 140] on div "2026 [GEOGRAPHIC_DATA] - [PERSON_NAME][GEOGRAPHIC_DATA]" at bounding box center [626, 153] width 823 height 59
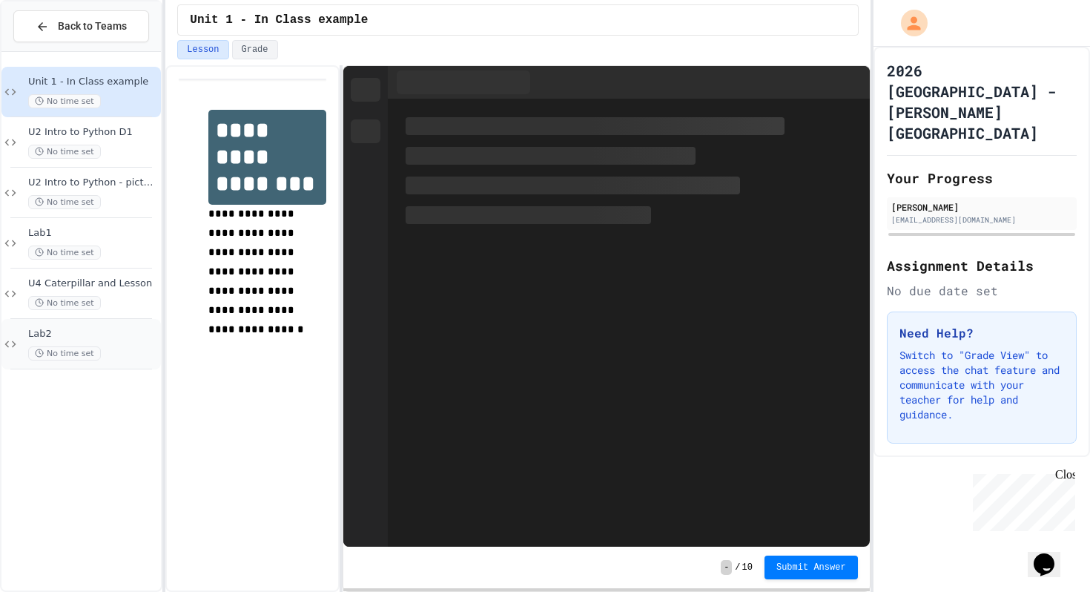
click at [71, 333] on span "Lab2" at bounding box center [93, 334] width 130 height 13
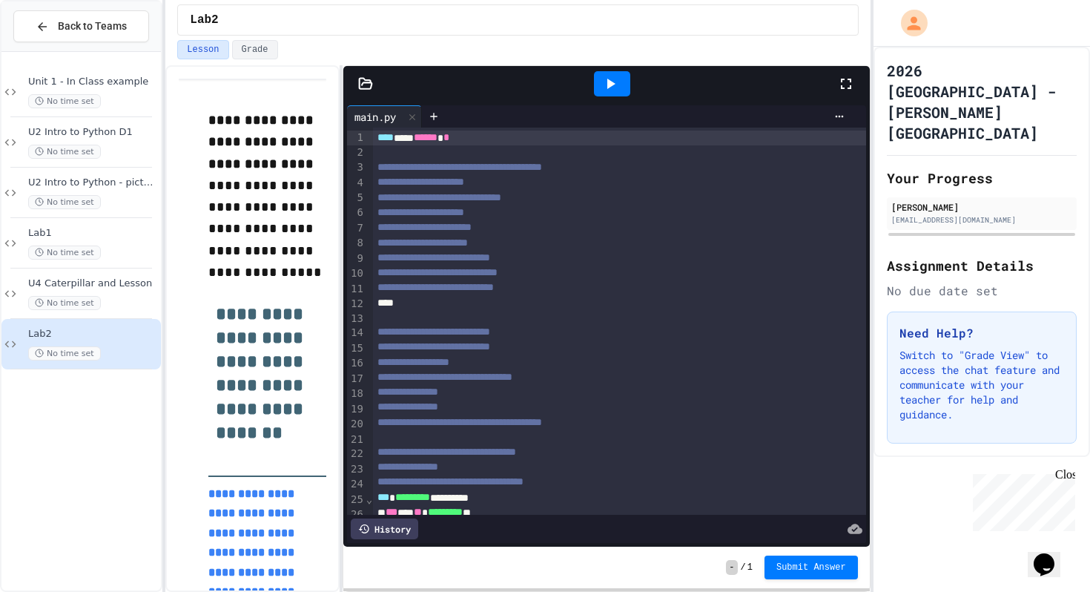
scroll to position [83, 0]
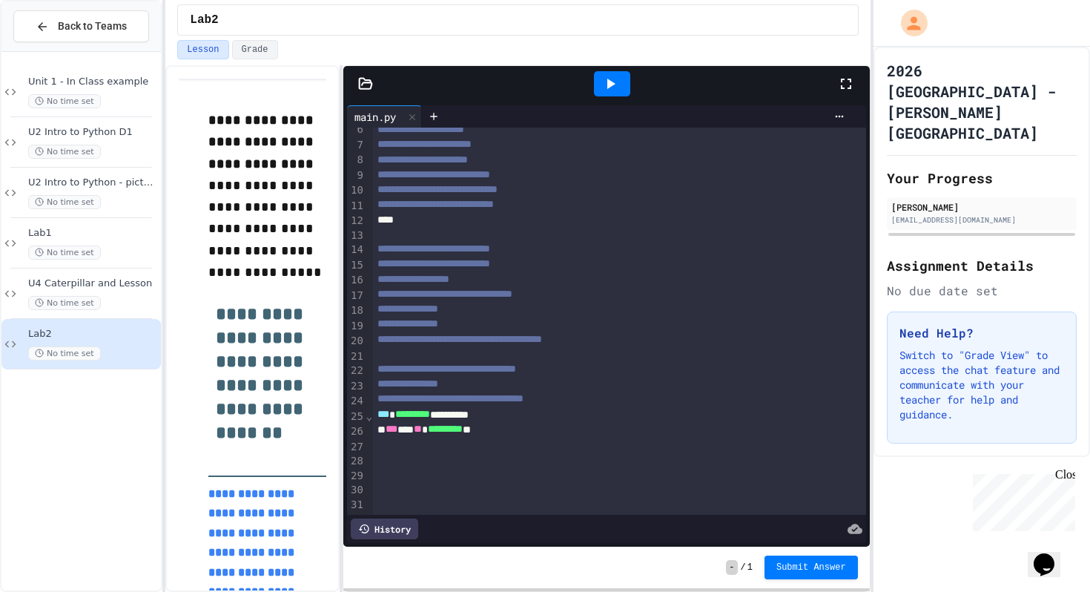
click at [839, 107] on div at bounding box center [637, 116] width 430 height 22
click at [839, 115] on icon at bounding box center [840, 117] width 12 height 12
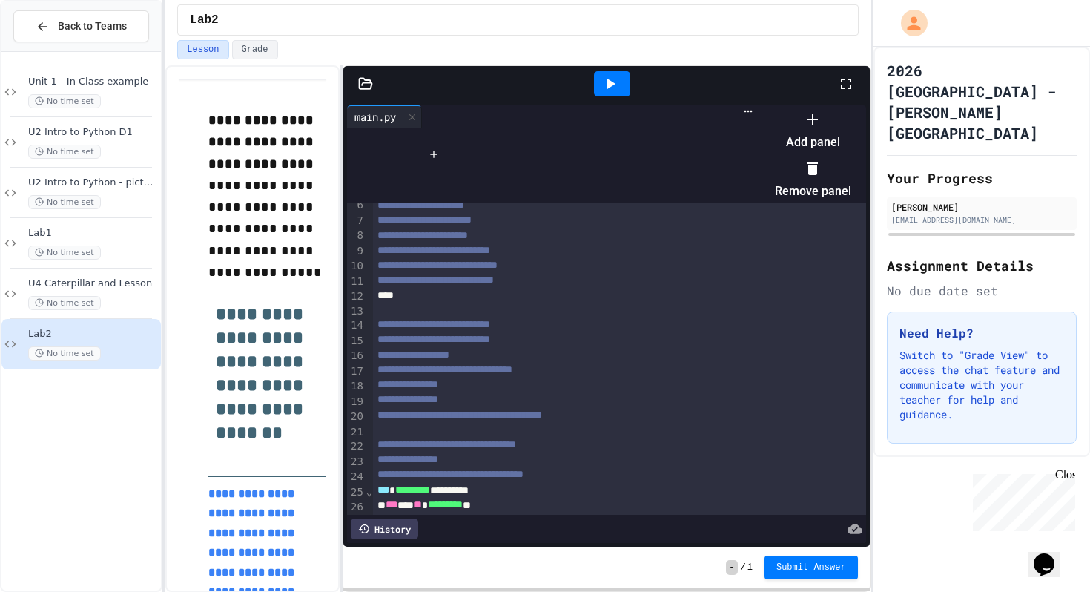
click at [760, 107] on div at bounding box center [805, 107] width 91 height 0
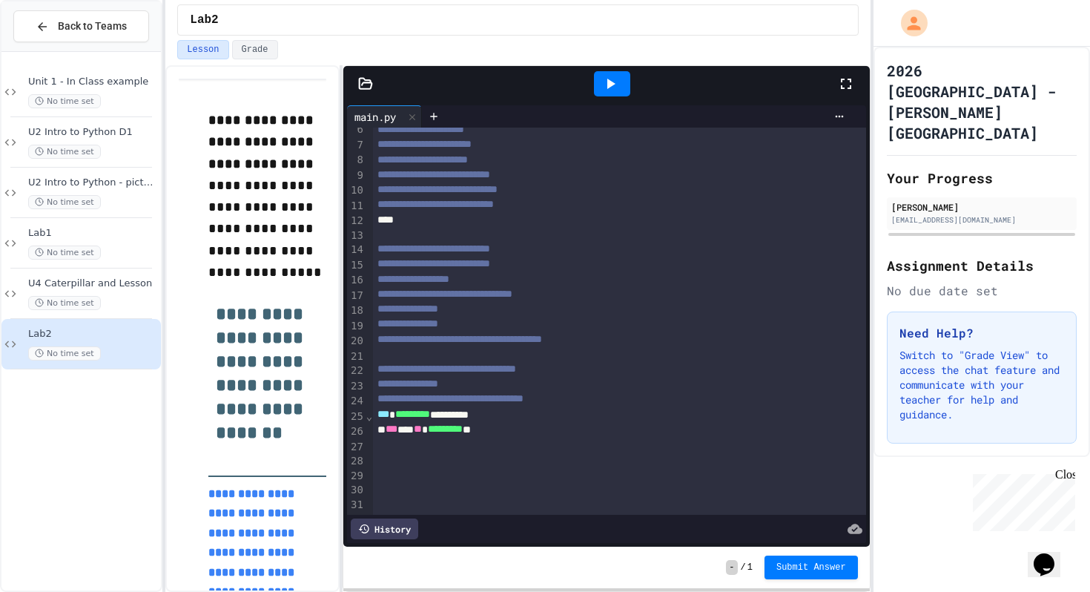
click at [620, 89] on div at bounding box center [612, 83] width 36 height 25
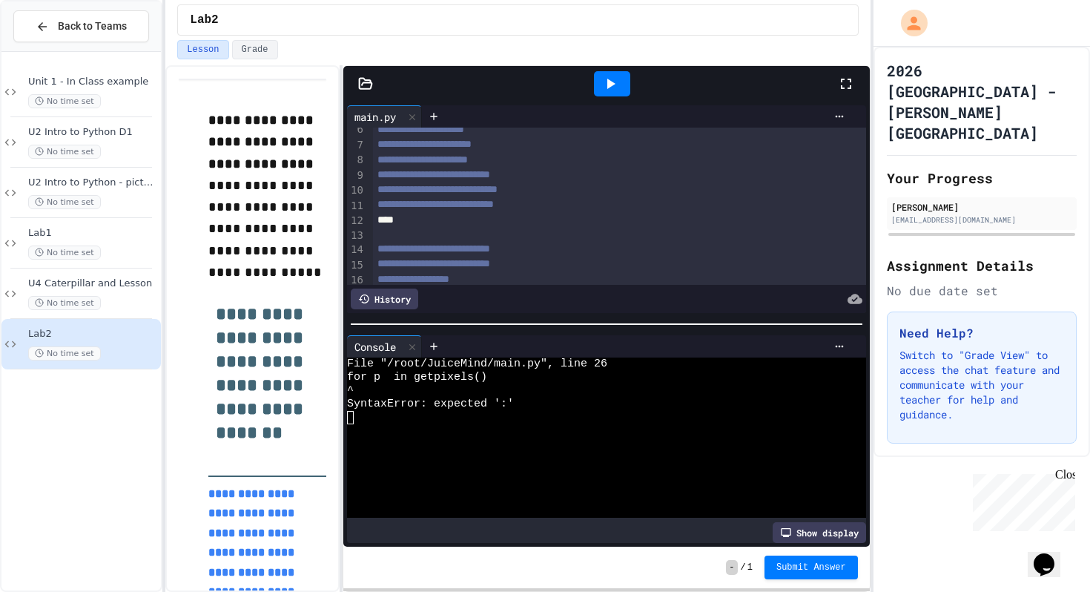
click at [613, 264] on div "**********" at bounding box center [619, 264] width 493 height 15
click at [602, 226] on div at bounding box center [619, 220] width 493 height 15
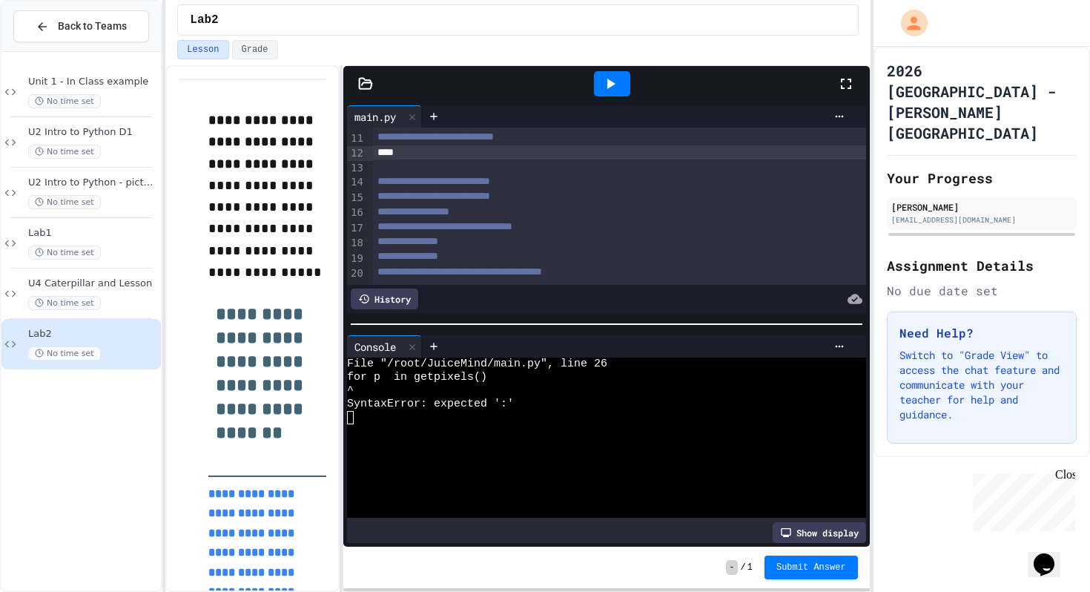
scroll to position [313, 0]
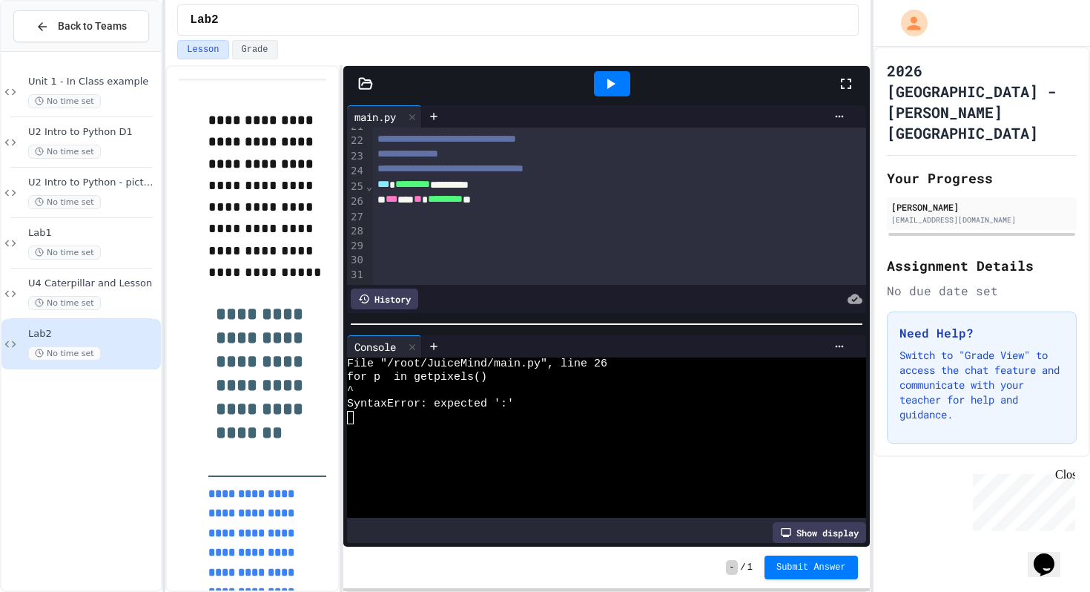
click at [514, 200] on div "*** * ** ********* **" at bounding box center [619, 199] width 493 height 15
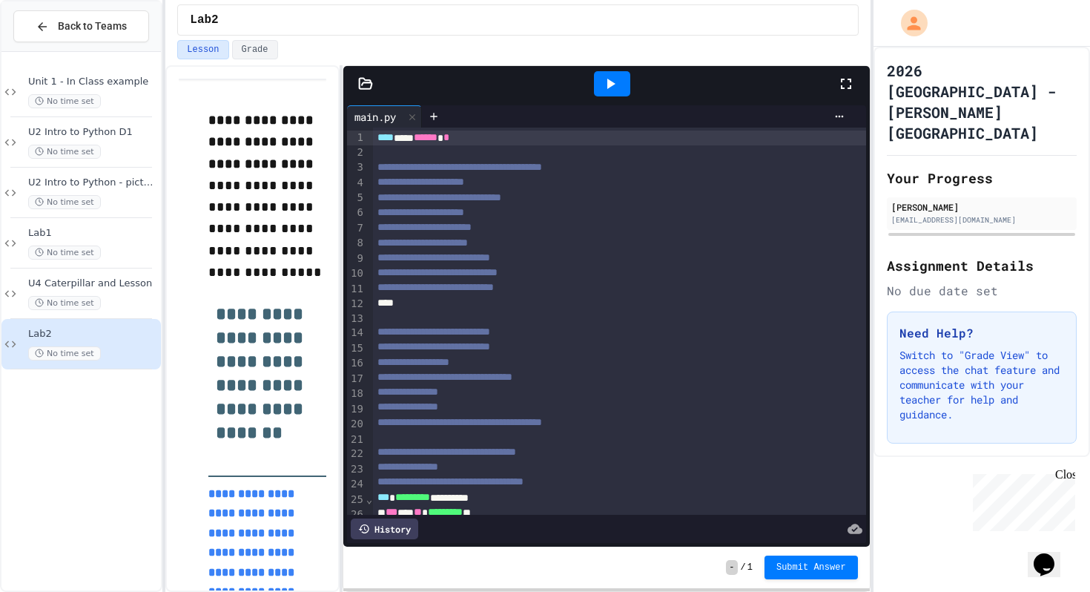
scroll to position [83, 0]
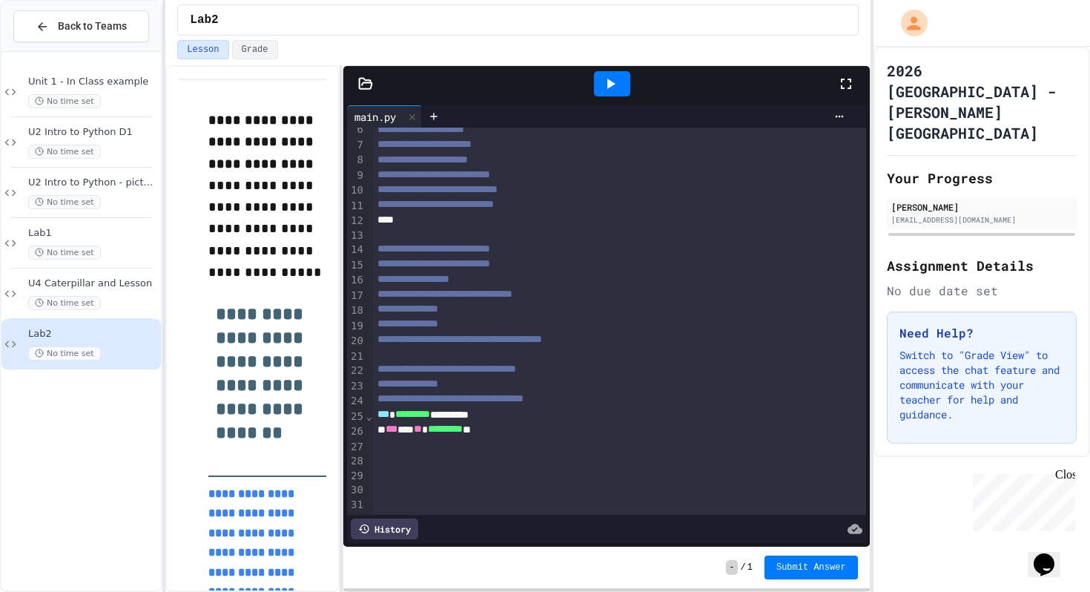
click at [517, 434] on div "*** * ** ********* **" at bounding box center [619, 429] width 493 height 15
click at [575, 427] on div "*** * ** ********* * ******* *" at bounding box center [619, 429] width 493 height 15
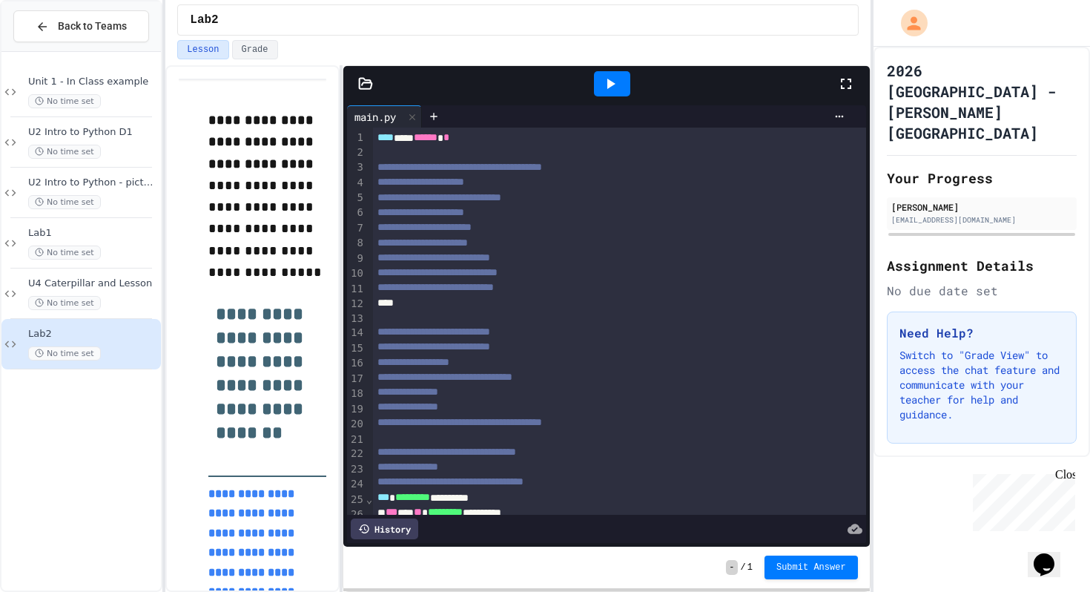
scroll to position [159, 0]
